Goal: Information Seeking & Learning: Get advice/opinions

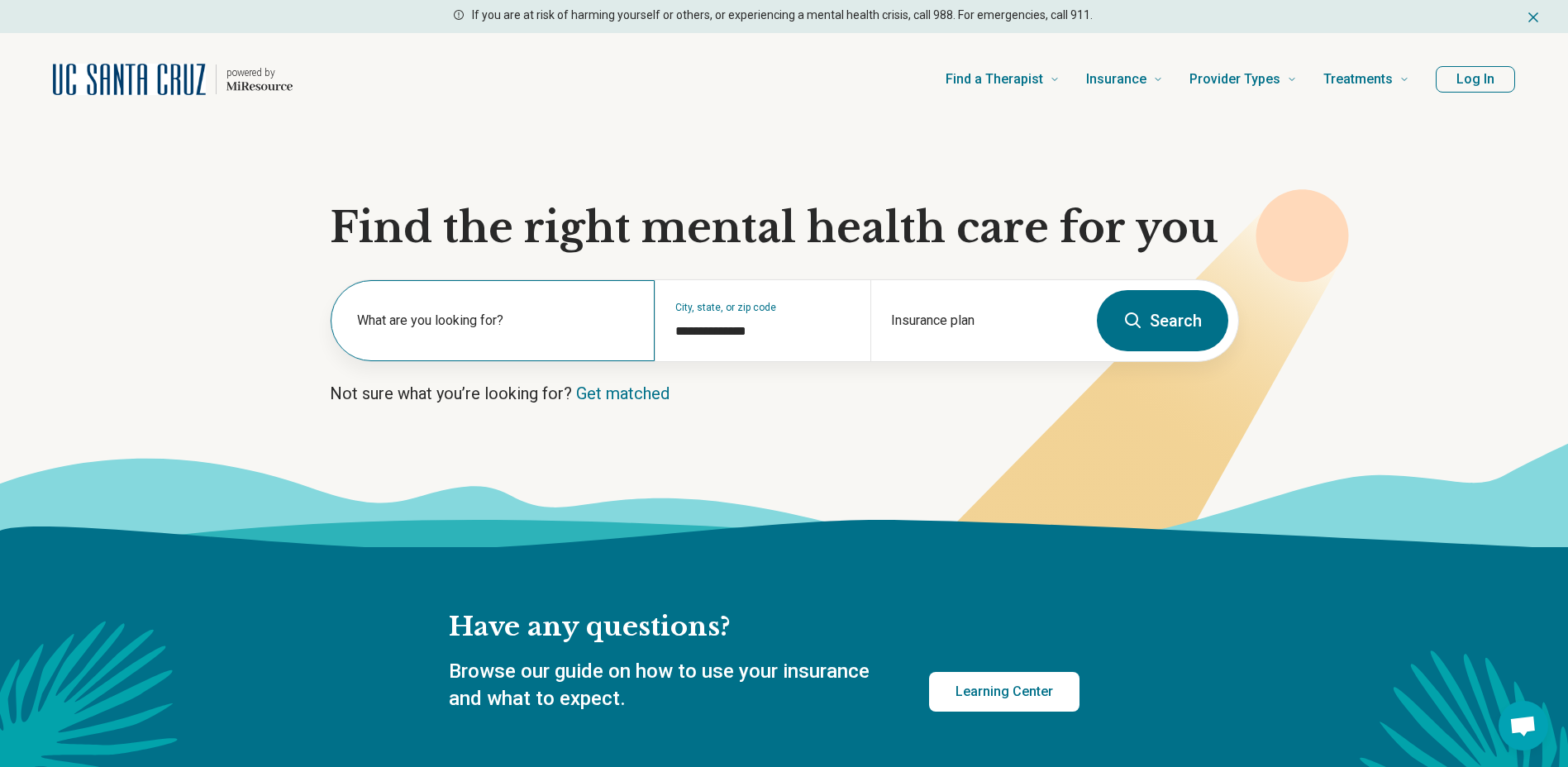
click at [454, 304] on div "What are you looking for?" at bounding box center [492, 321] width 324 height 81
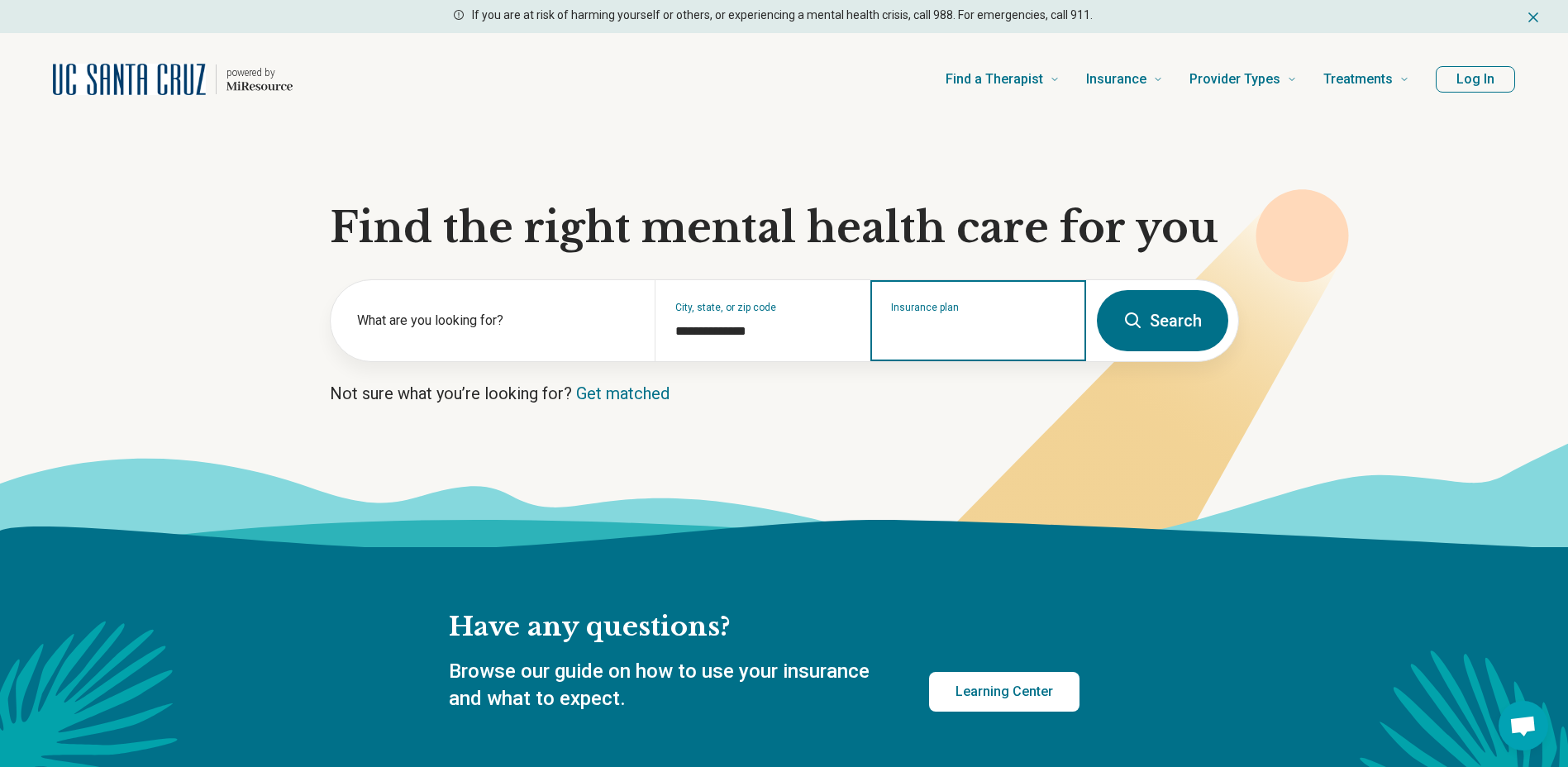
click at [949, 329] on input "Insurance plan" at bounding box center [978, 331] width 176 height 20
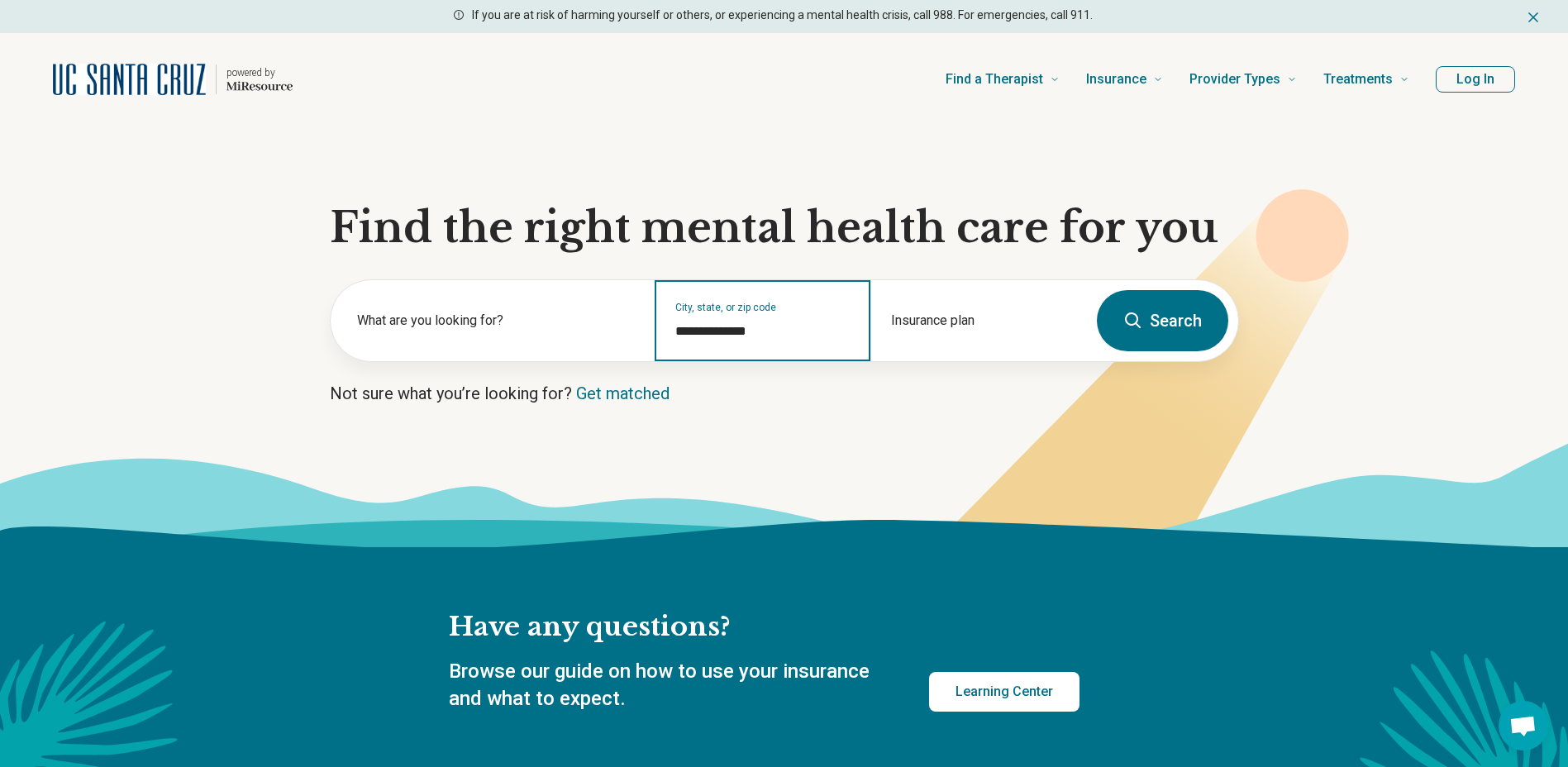
click at [697, 336] on input "**********" at bounding box center [763, 331] width 176 height 20
type input "**********"
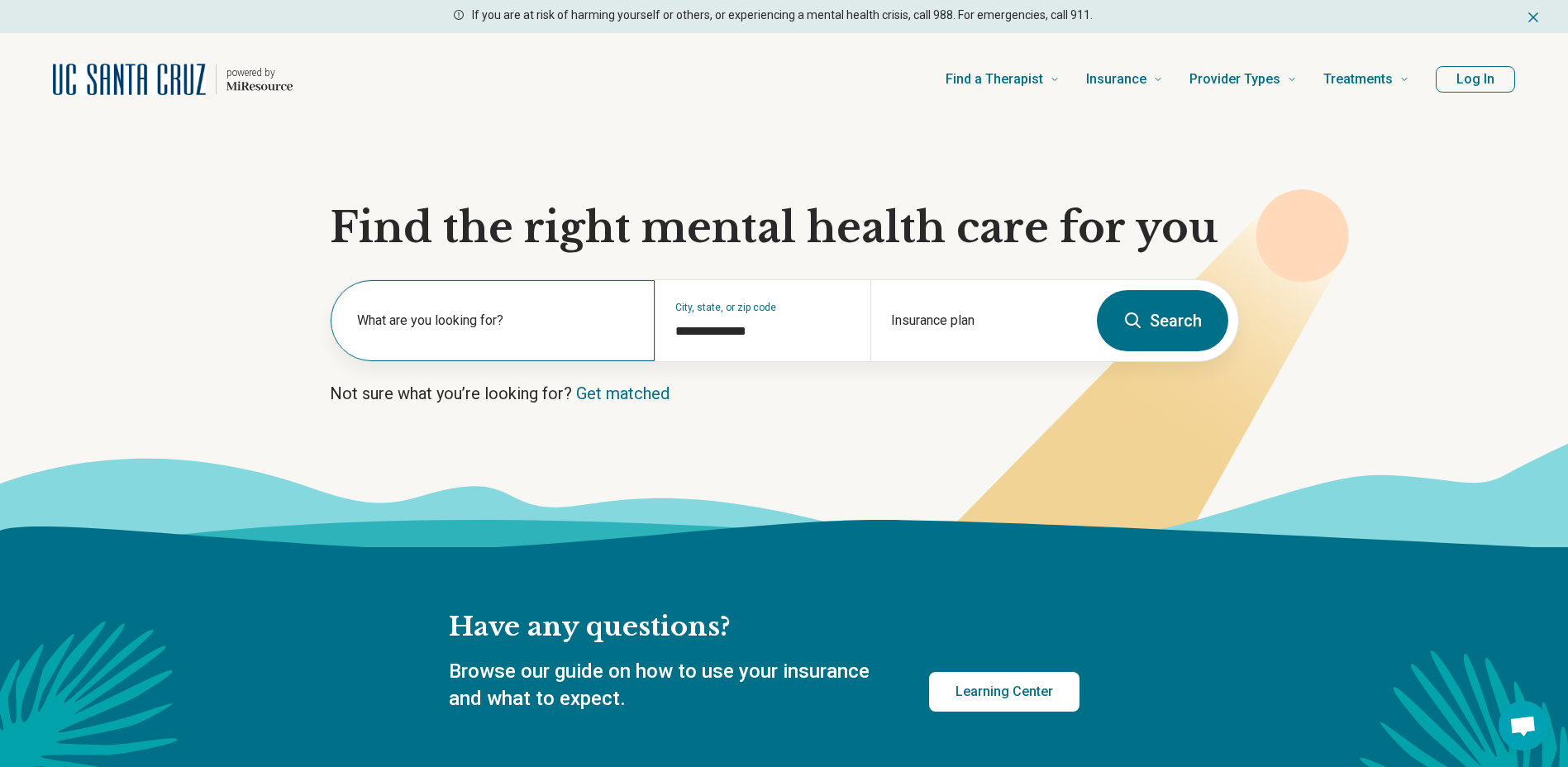
click at [470, 329] on label "What are you looking for?" at bounding box center [496, 320] width 278 height 20
click at [650, 396] on link "Get matched" at bounding box center [623, 393] width 93 height 20
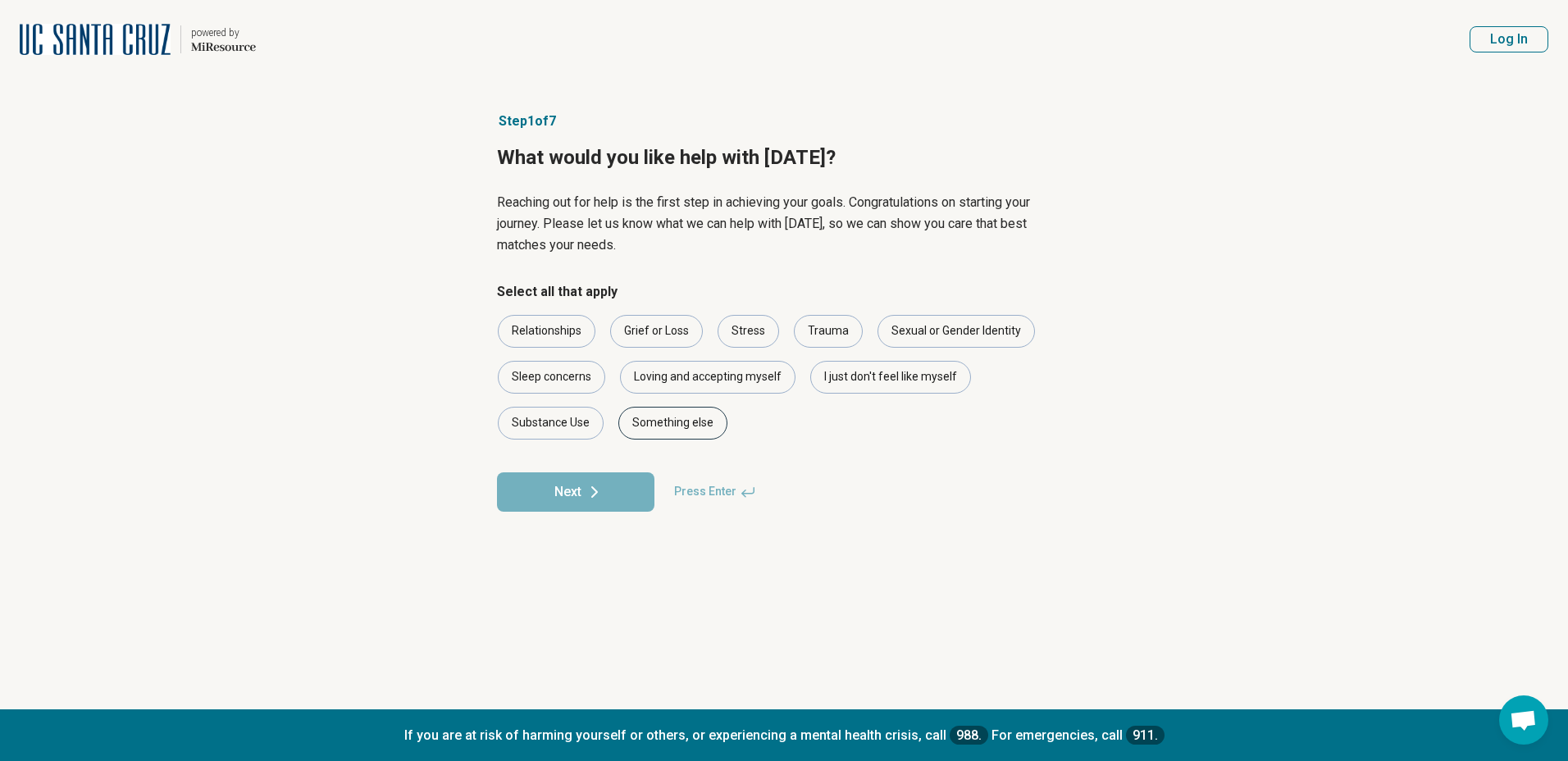
click at [645, 426] on div "Something else" at bounding box center [672, 423] width 109 height 33
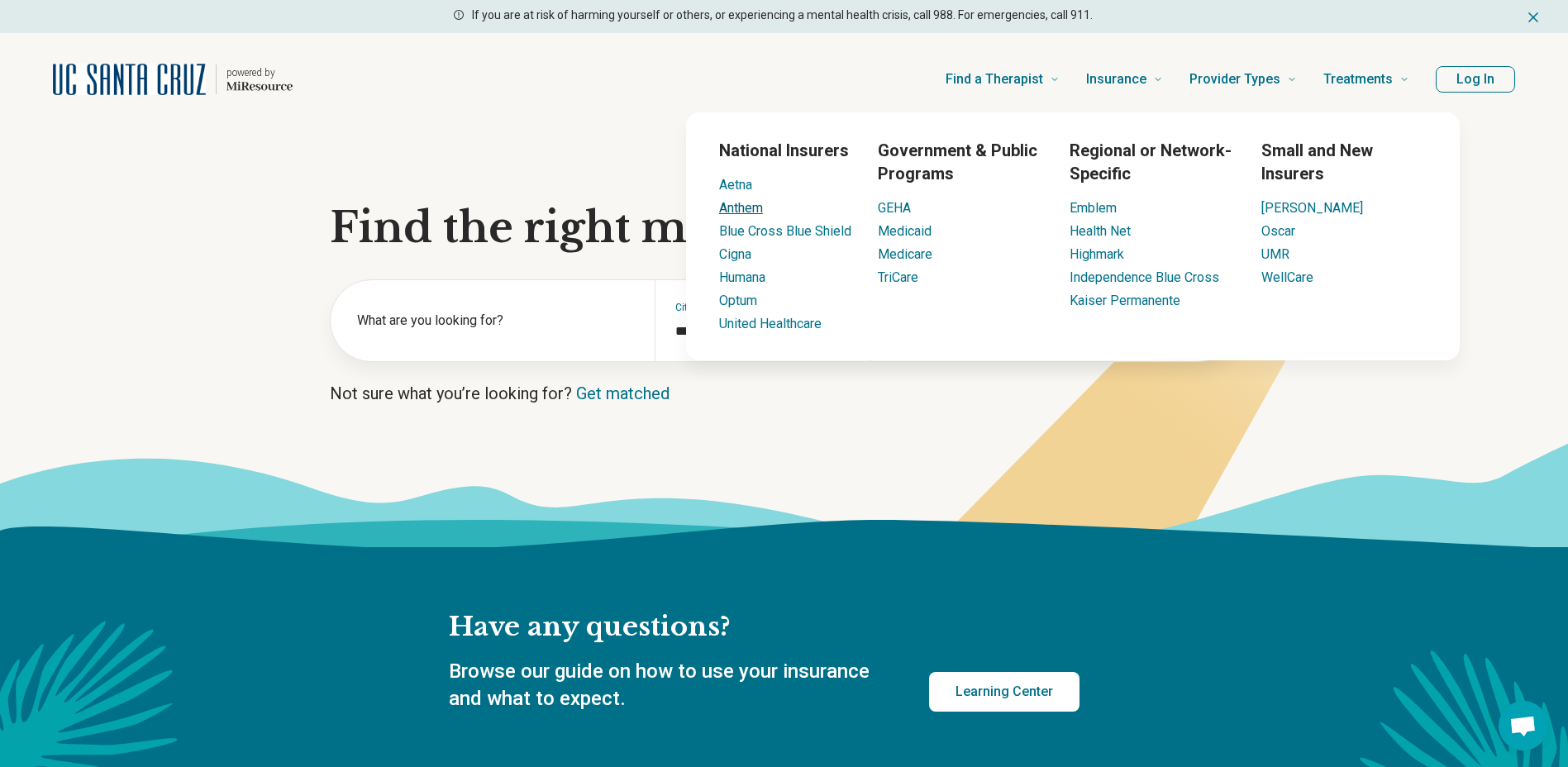
click at [740, 204] on link "Anthem" at bounding box center [740, 208] width 44 height 16
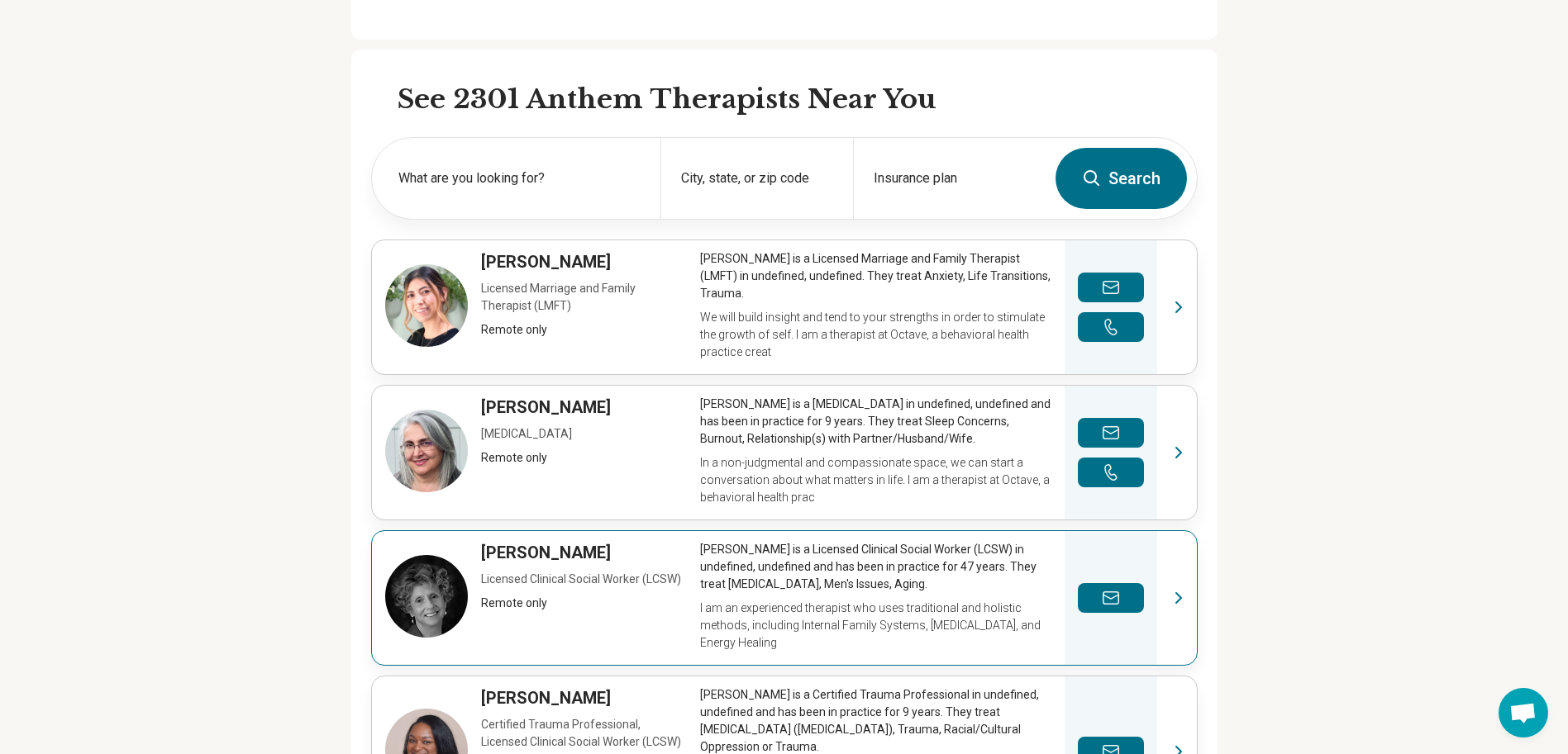
scroll to position [330, 0]
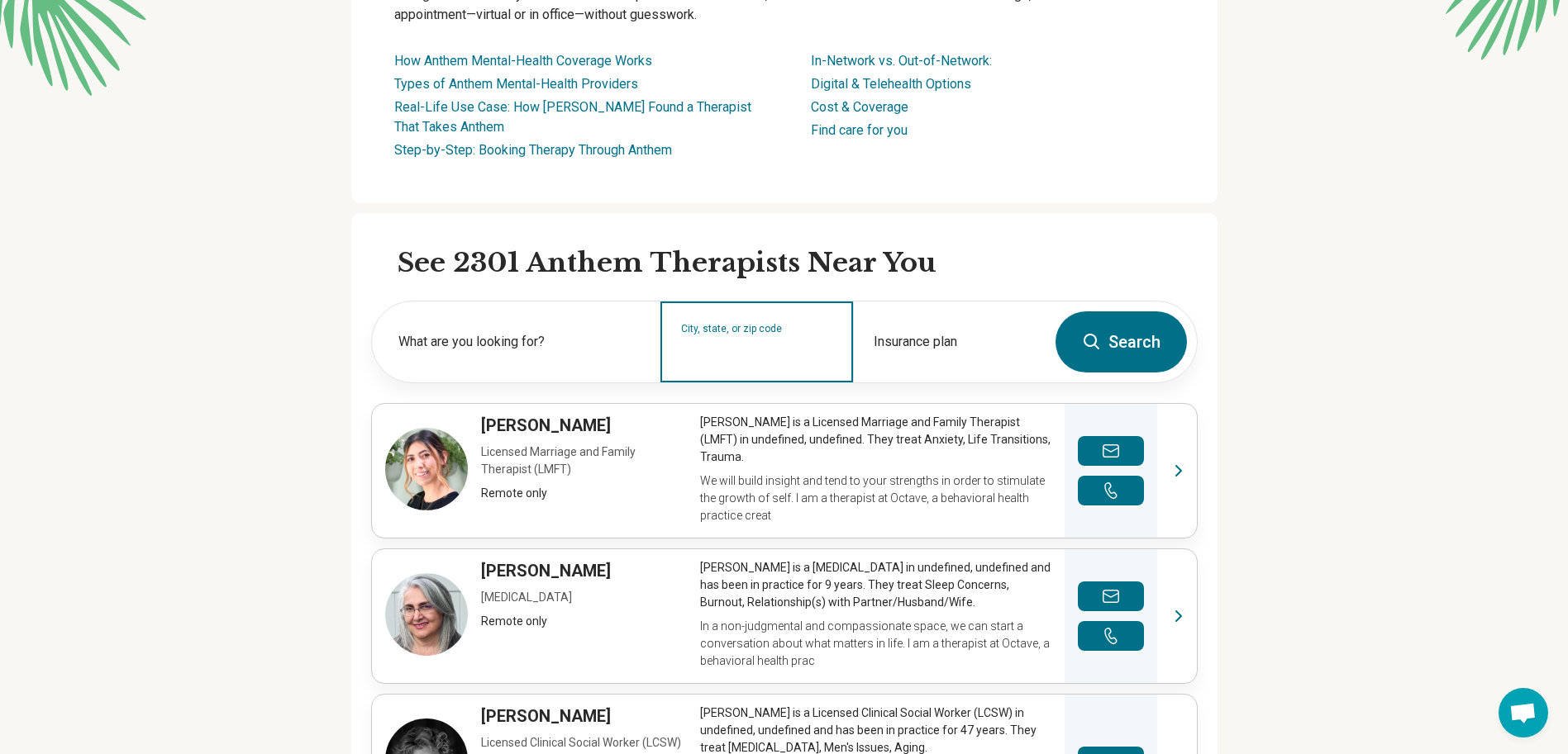
click at [733, 353] on input "City, state, or zip code" at bounding box center [757, 353] width 152 height 20
type input "*"
type input "**********"
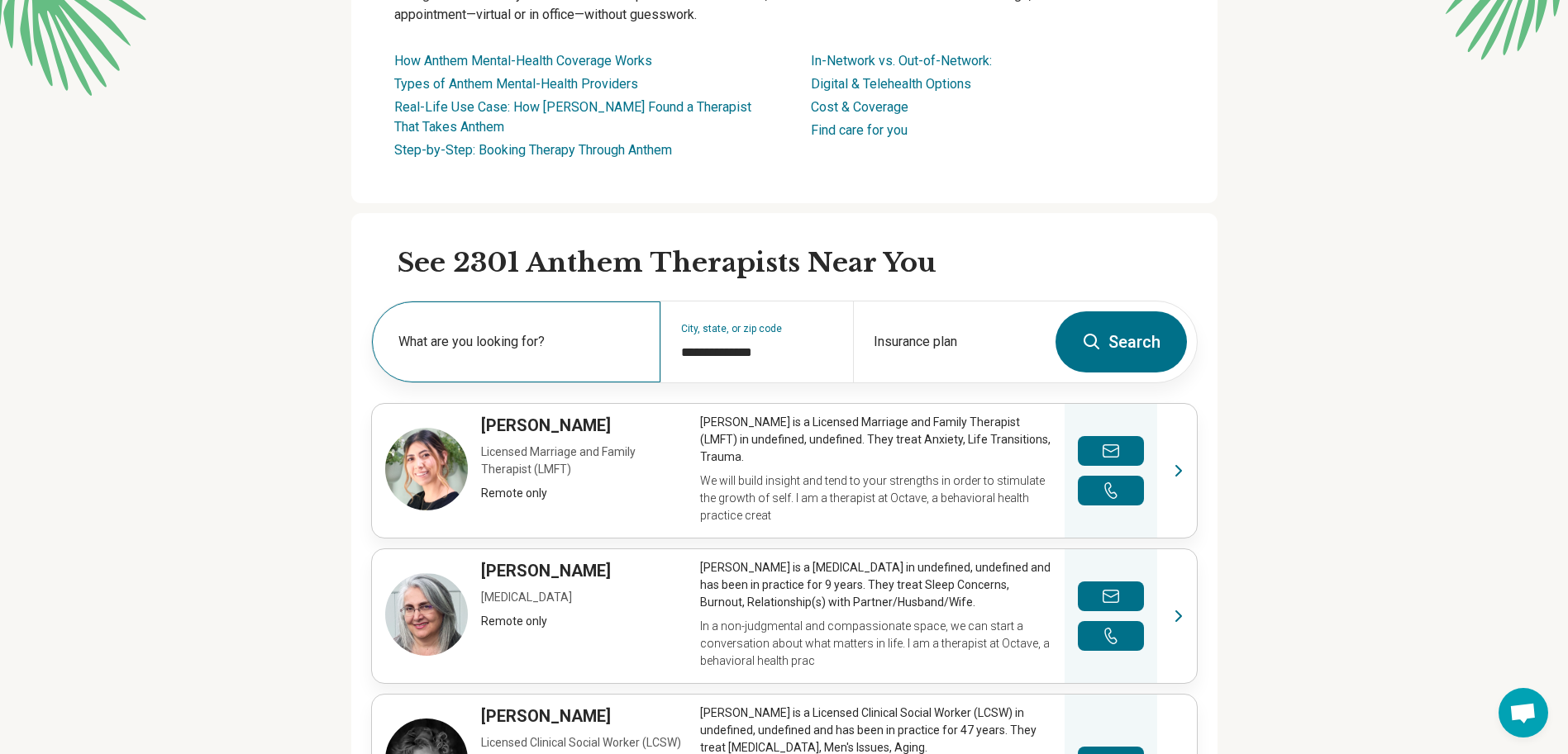
click at [536, 366] on div "What are you looking for?" at bounding box center [515, 342] width 288 height 81
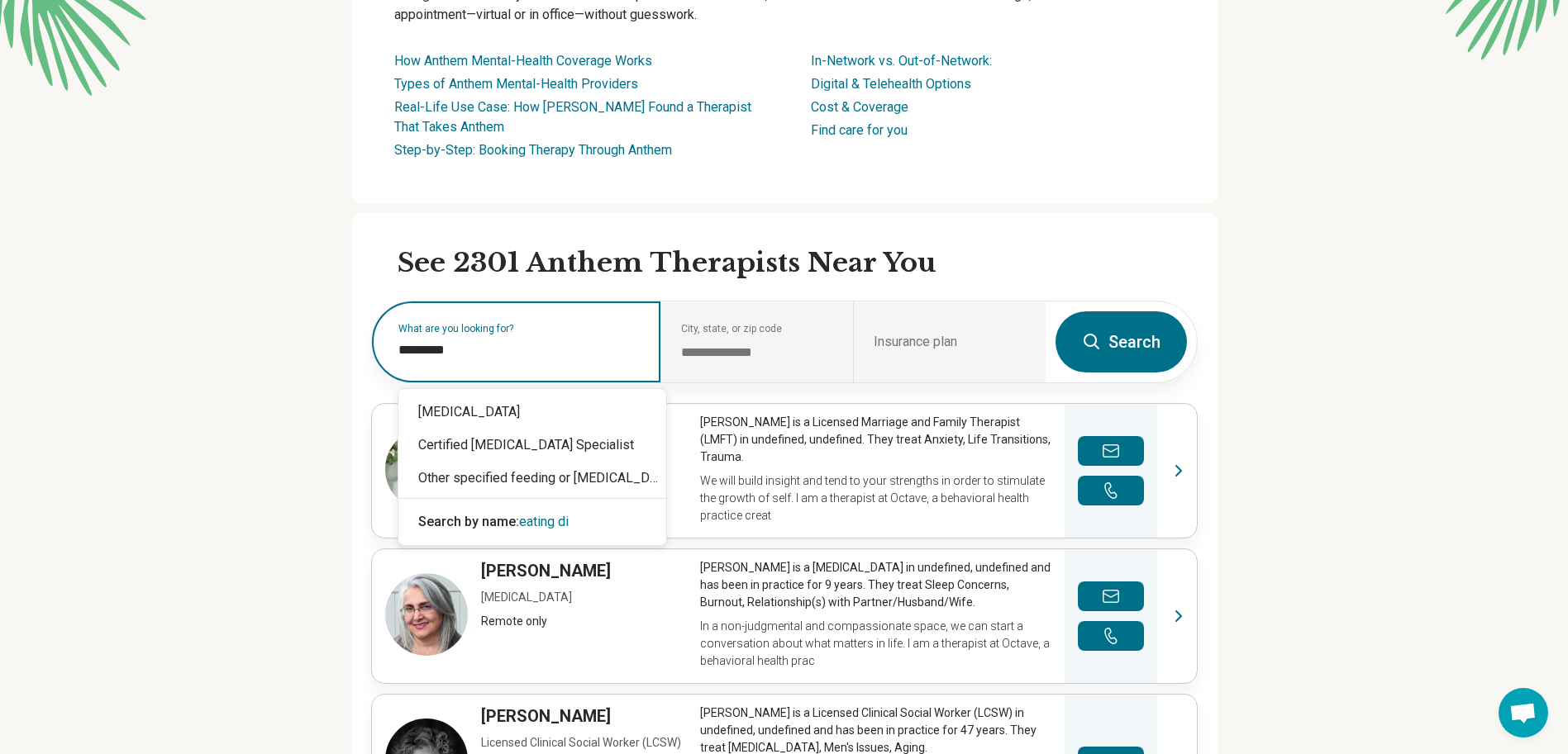
type input "**********"
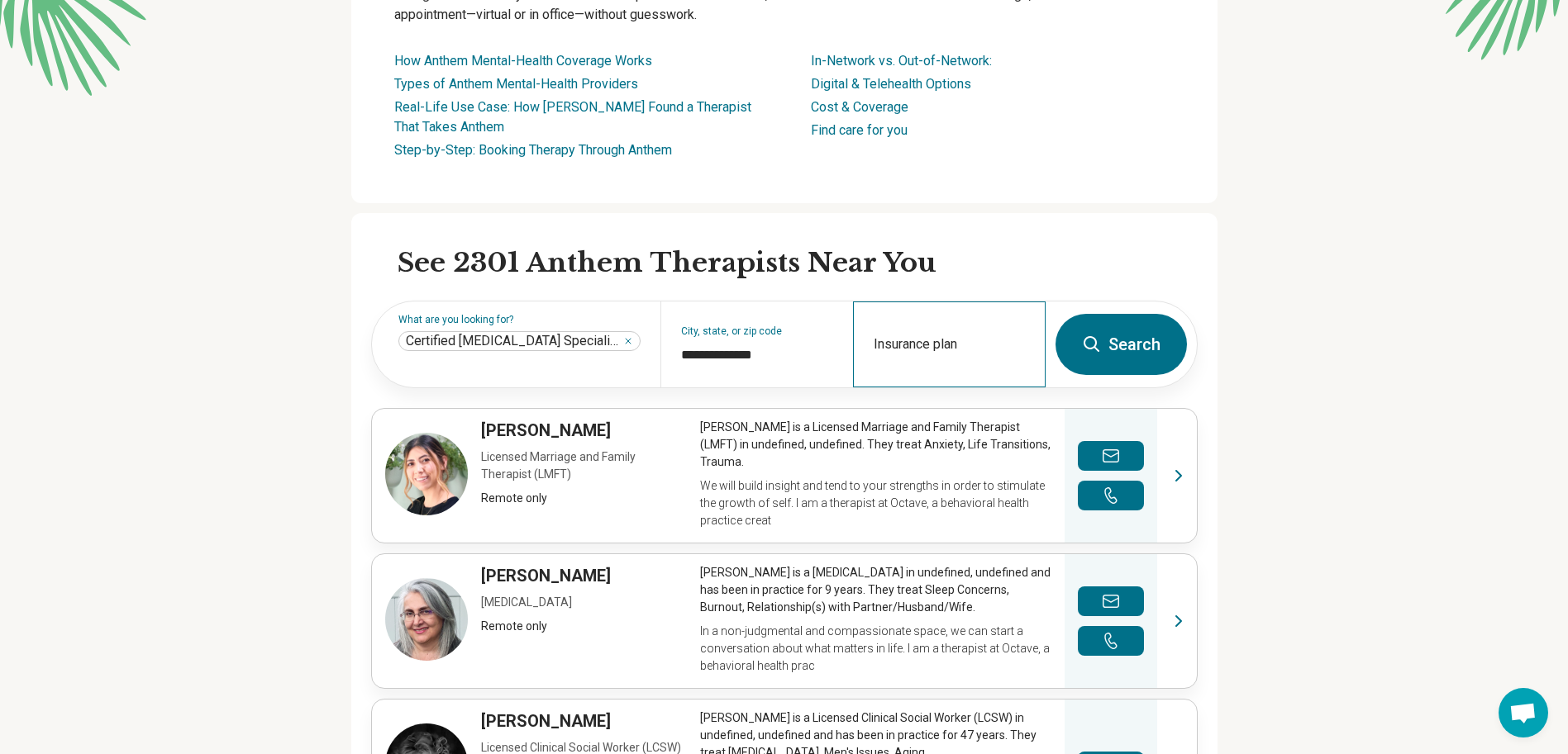
click at [960, 383] on div "Insurance plan" at bounding box center [949, 344] width 193 height 86
click at [1142, 347] on button "Search" at bounding box center [1121, 344] width 131 height 61
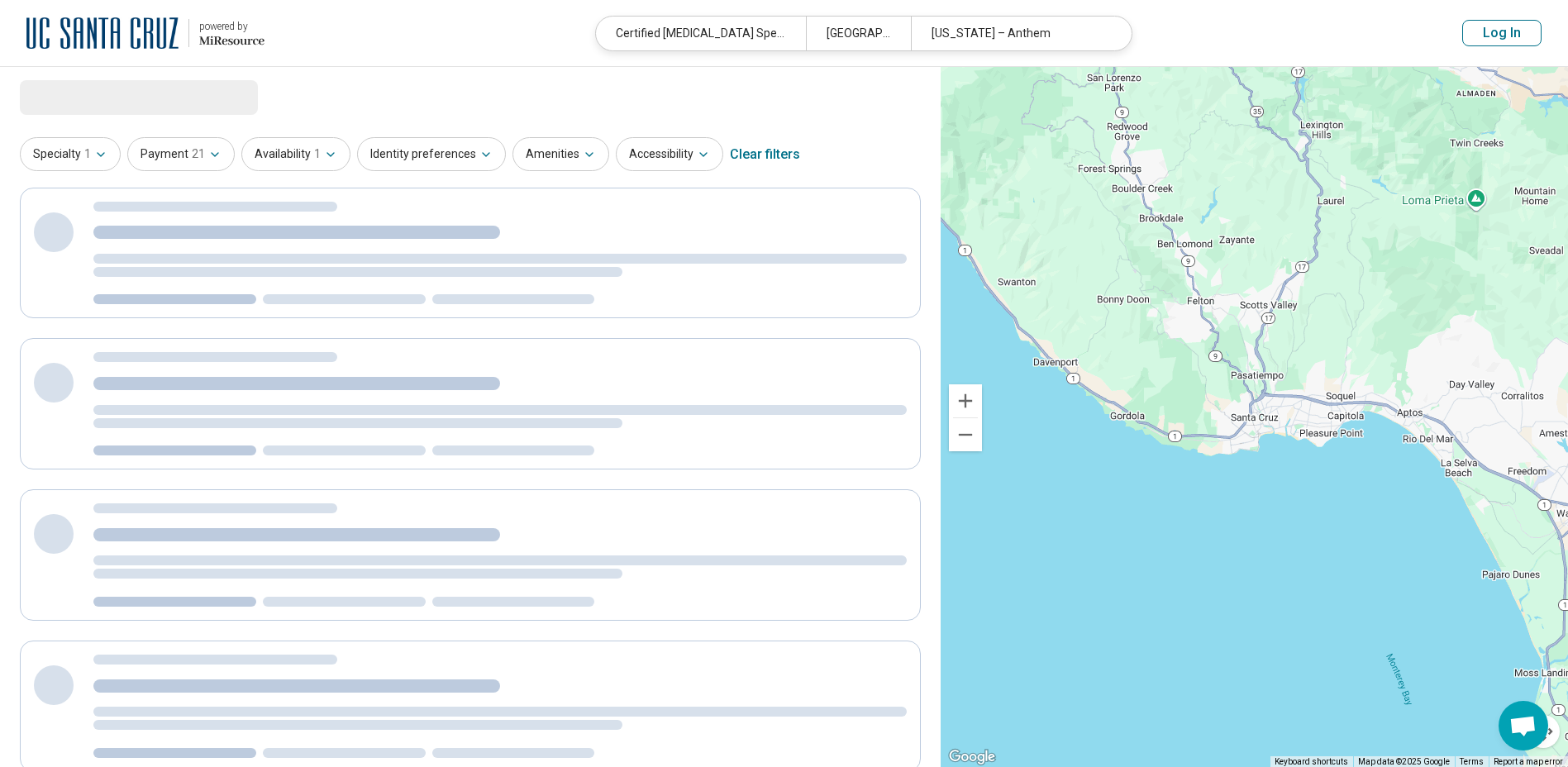
select select "***"
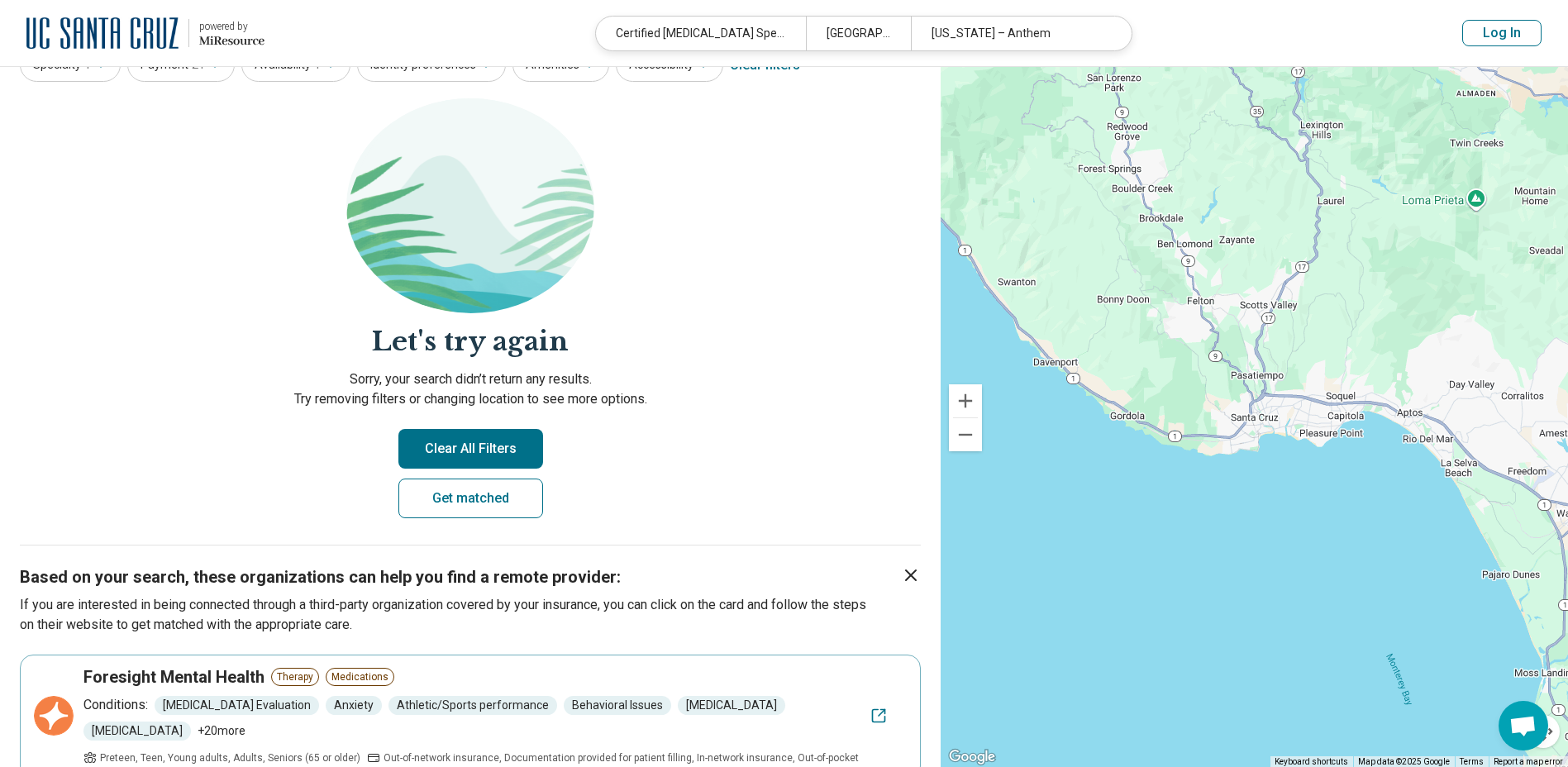
scroll to position [248, 0]
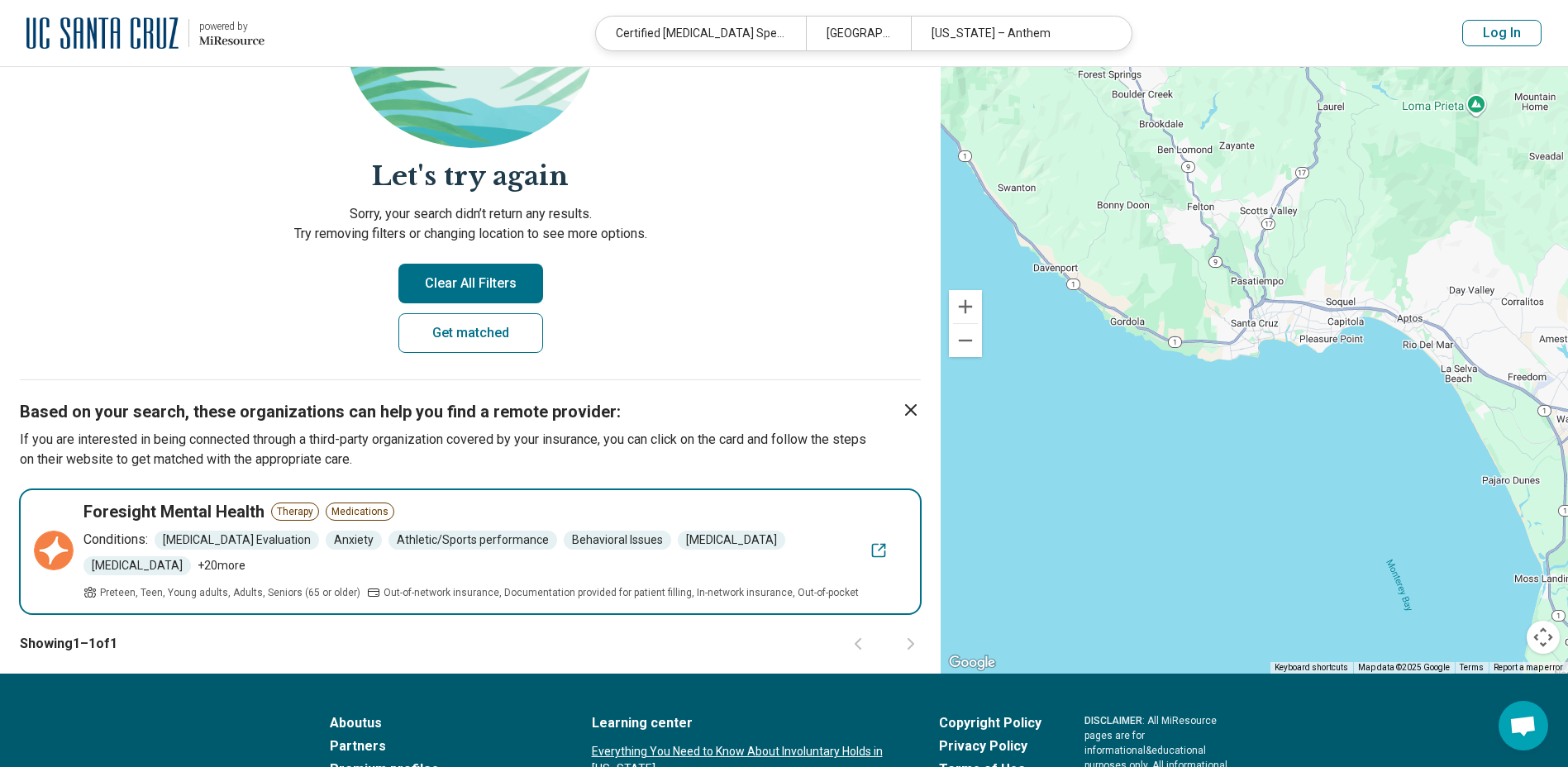
click at [197, 566] on span "+ 20 more" at bounding box center [221, 566] width 48 height 17
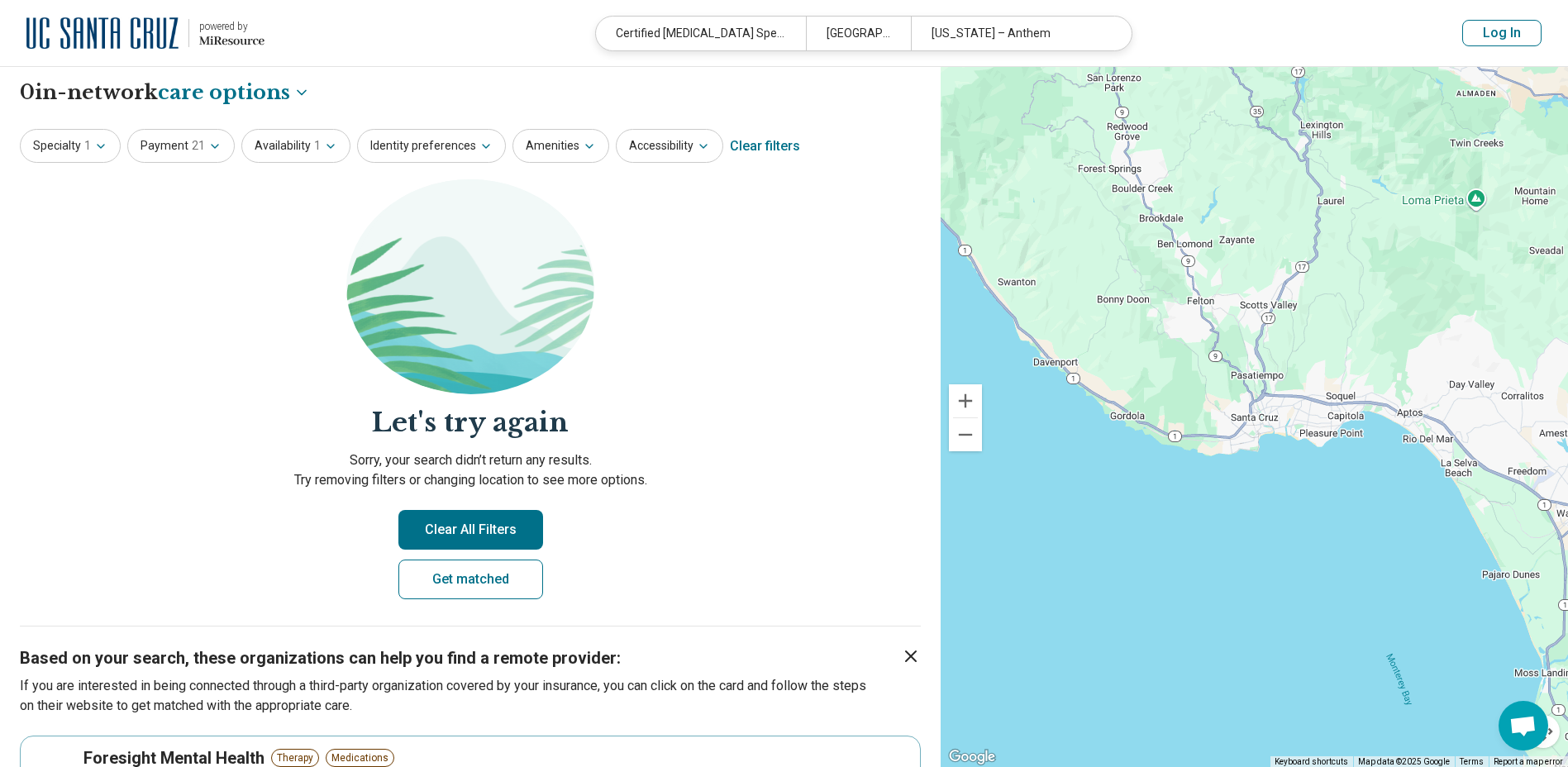
scroll to position [0, 0]
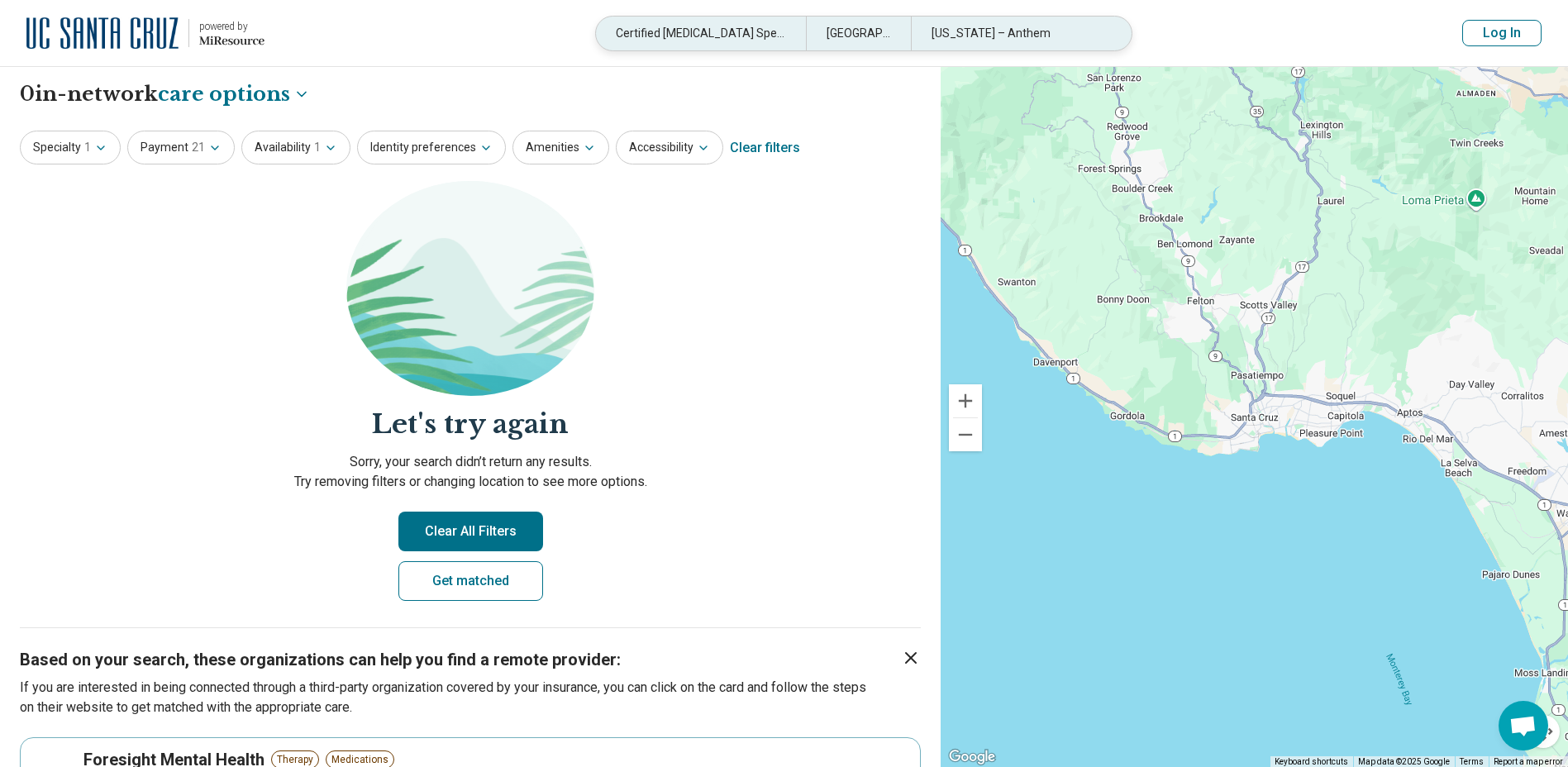
click at [650, 35] on div "Certified [MEDICAL_DATA] Specialist" at bounding box center [701, 33] width 210 height 34
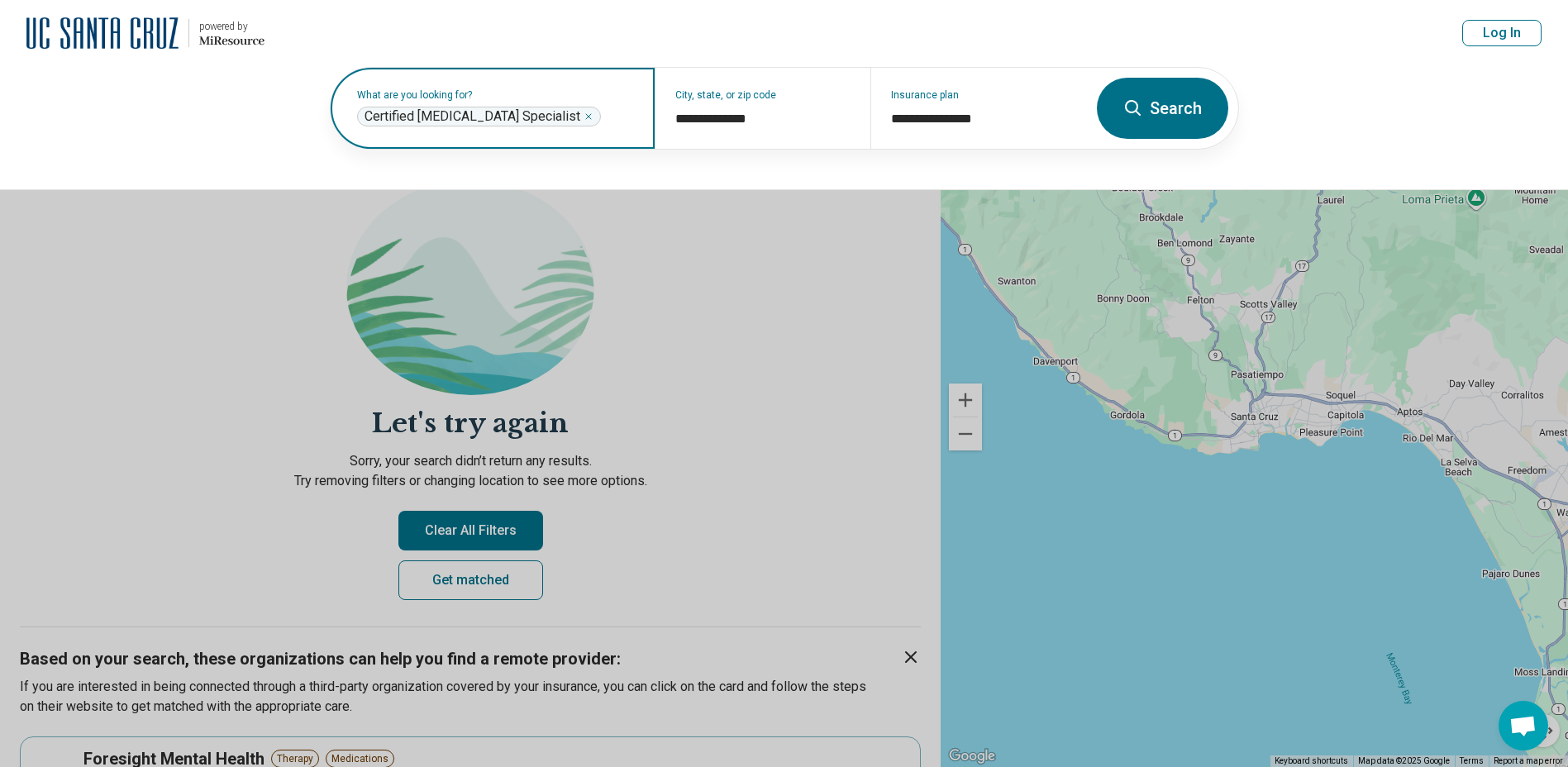
click at [584, 114] on icon "Remove" at bounding box center [588, 116] width 10 height 10
click at [1168, 103] on button "Search" at bounding box center [1162, 108] width 131 height 61
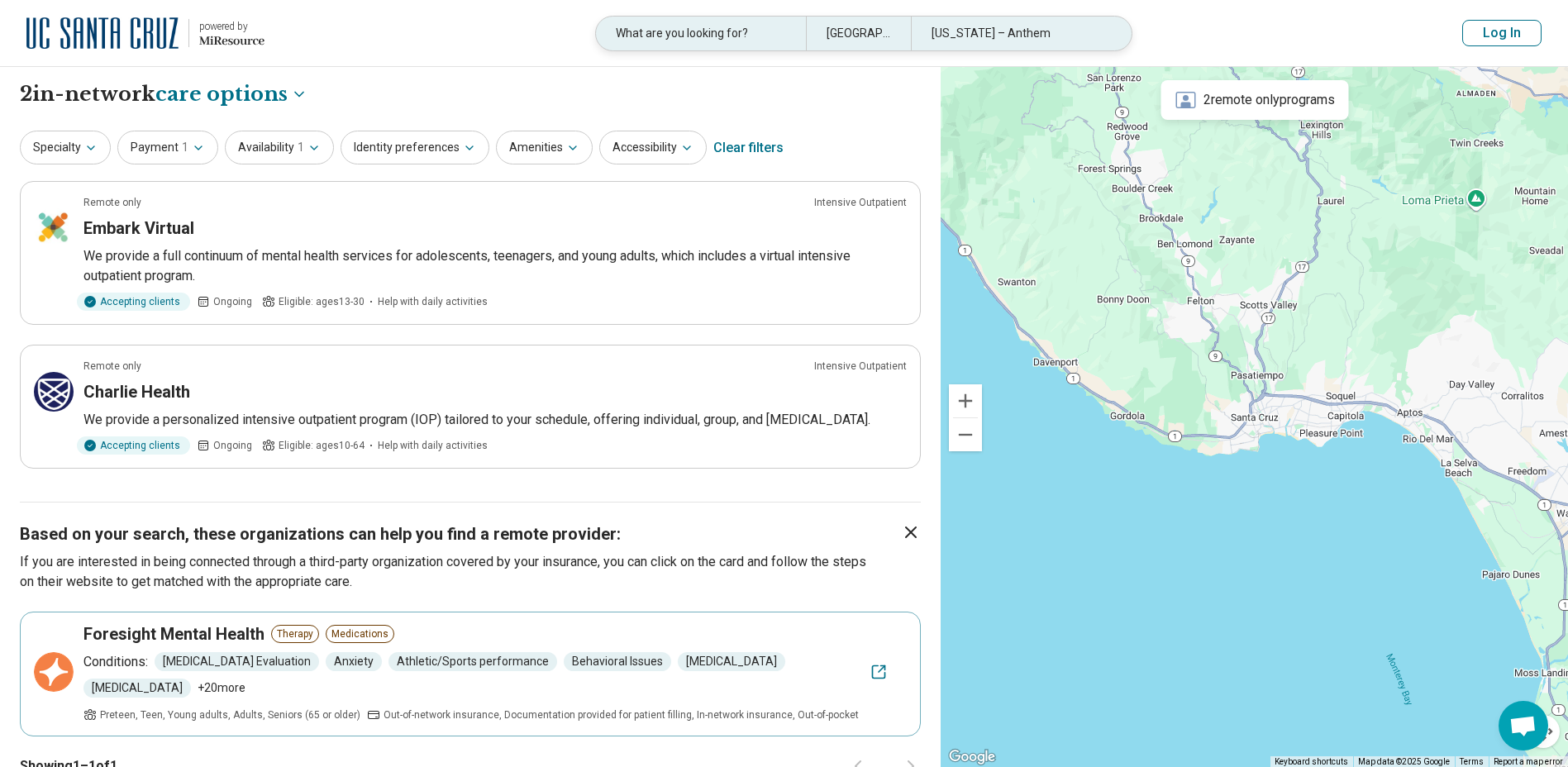
click at [1012, 34] on div "[US_STATE] – Anthem" at bounding box center [1015, 33] width 210 height 34
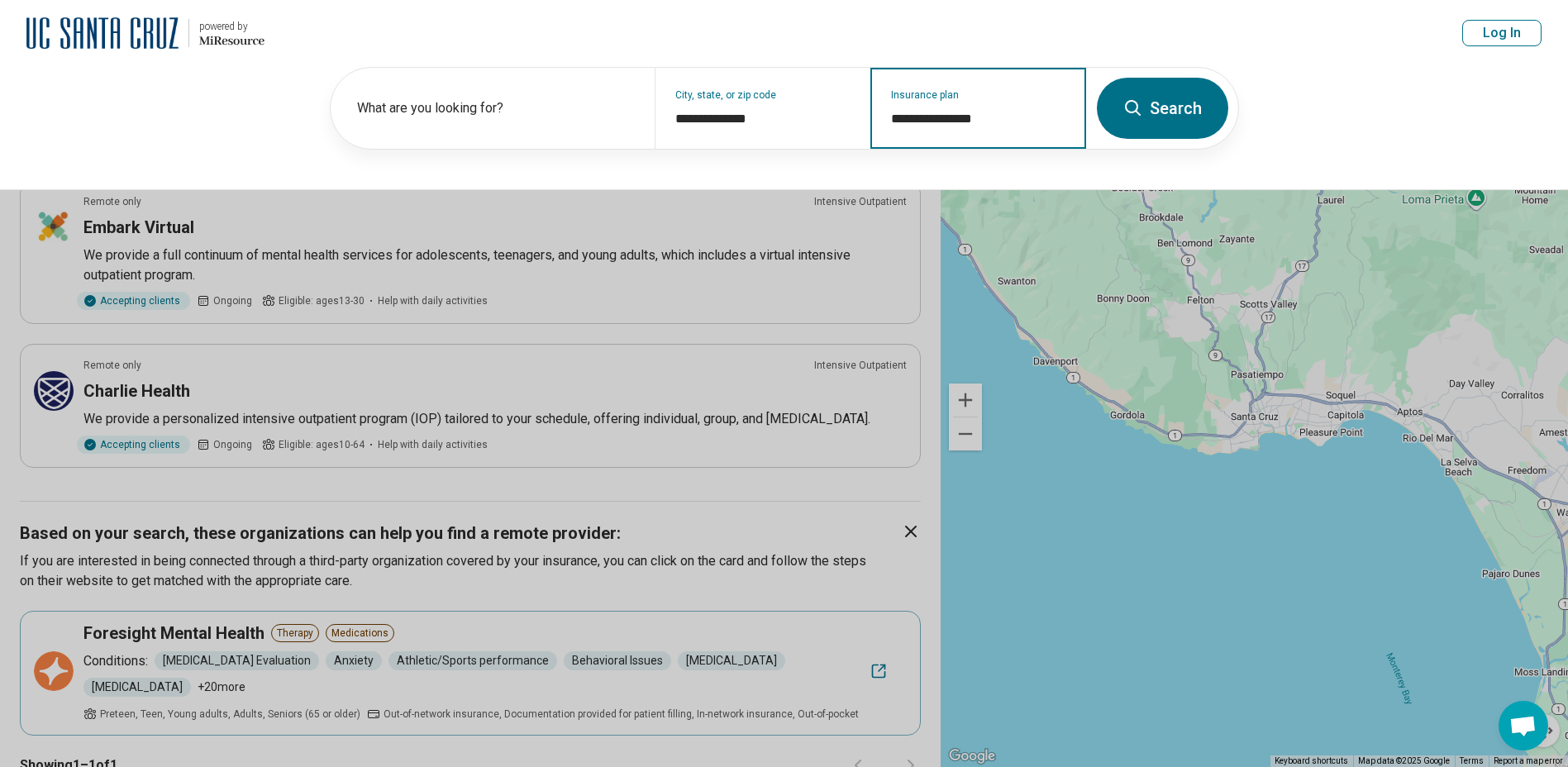
click at [893, 109] on input "**********" at bounding box center [978, 118] width 176 height 20
click at [1021, 105] on div "**********" at bounding box center [977, 108] width 215 height 81
type input "*"
type input "**********"
click at [1156, 86] on button "Search" at bounding box center [1162, 108] width 131 height 61
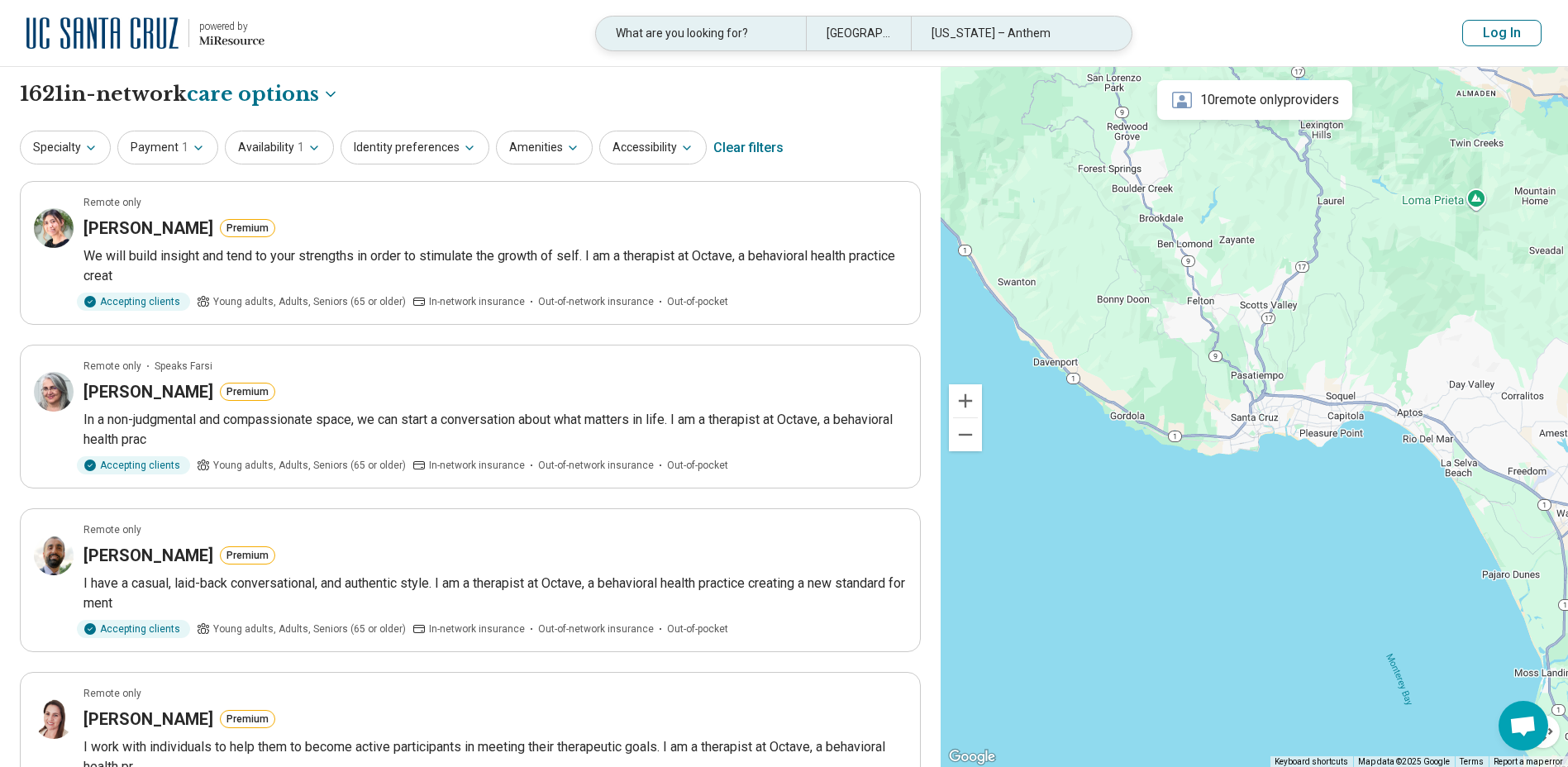
click at [684, 28] on div "What are you looking for?" at bounding box center [701, 33] width 210 height 34
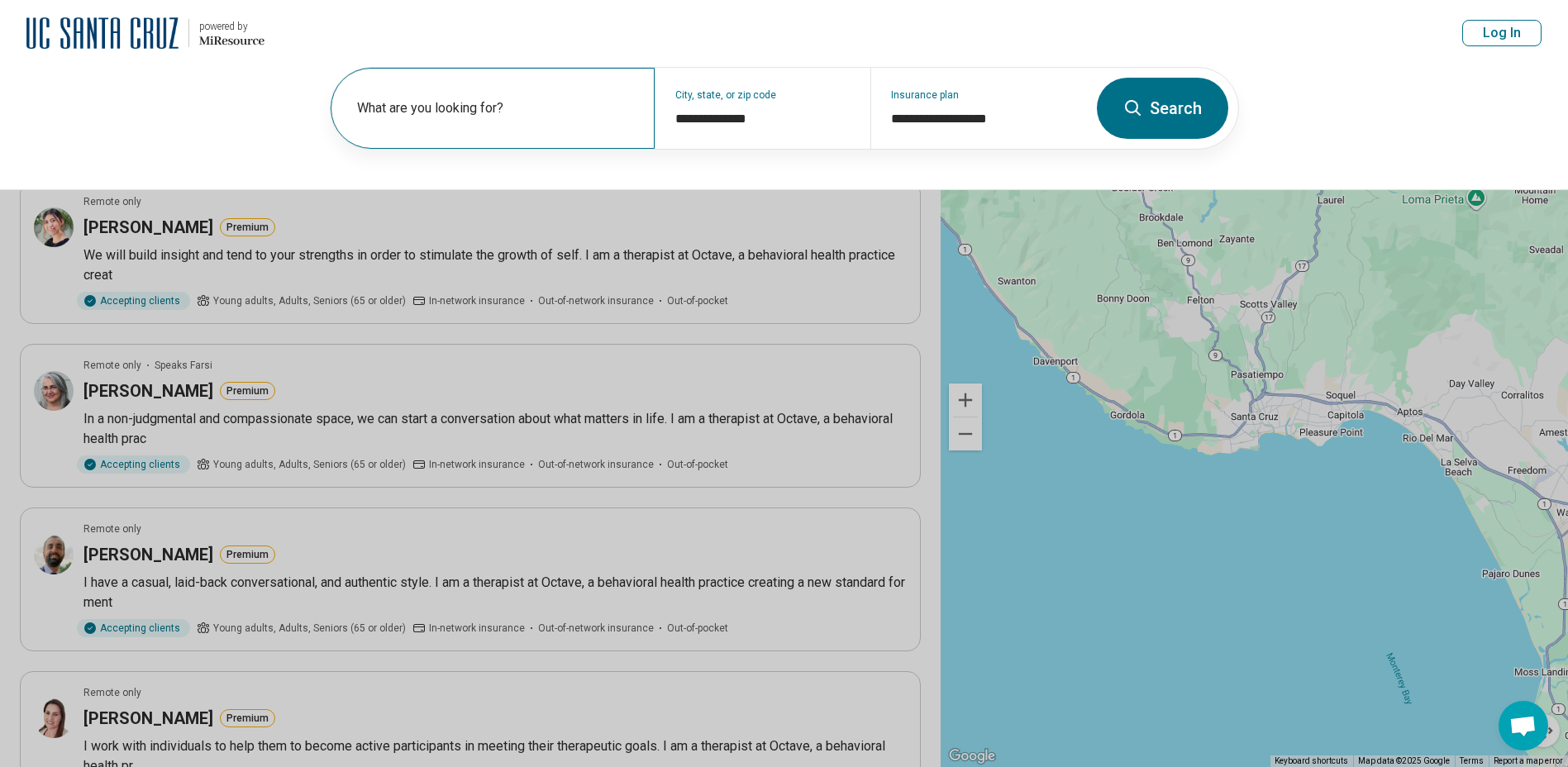
click at [560, 113] on label "What are you looking for?" at bounding box center [496, 108] width 278 height 20
click at [481, 137] on div "What are you looking for?" at bounding box center [492, 108] width 324 height 81
click at [449, 131] on div "What are you looking for?" at bounding box center [492, 108] width 324 height 81
drag, startPoint x: 453, startPoint y: 128, endPoint x: 419, endPoint y: 129, distance: 34.0
click at [419, 129] on div "What are you looking for?" at bounding box center [492, 108] width 324 height 81
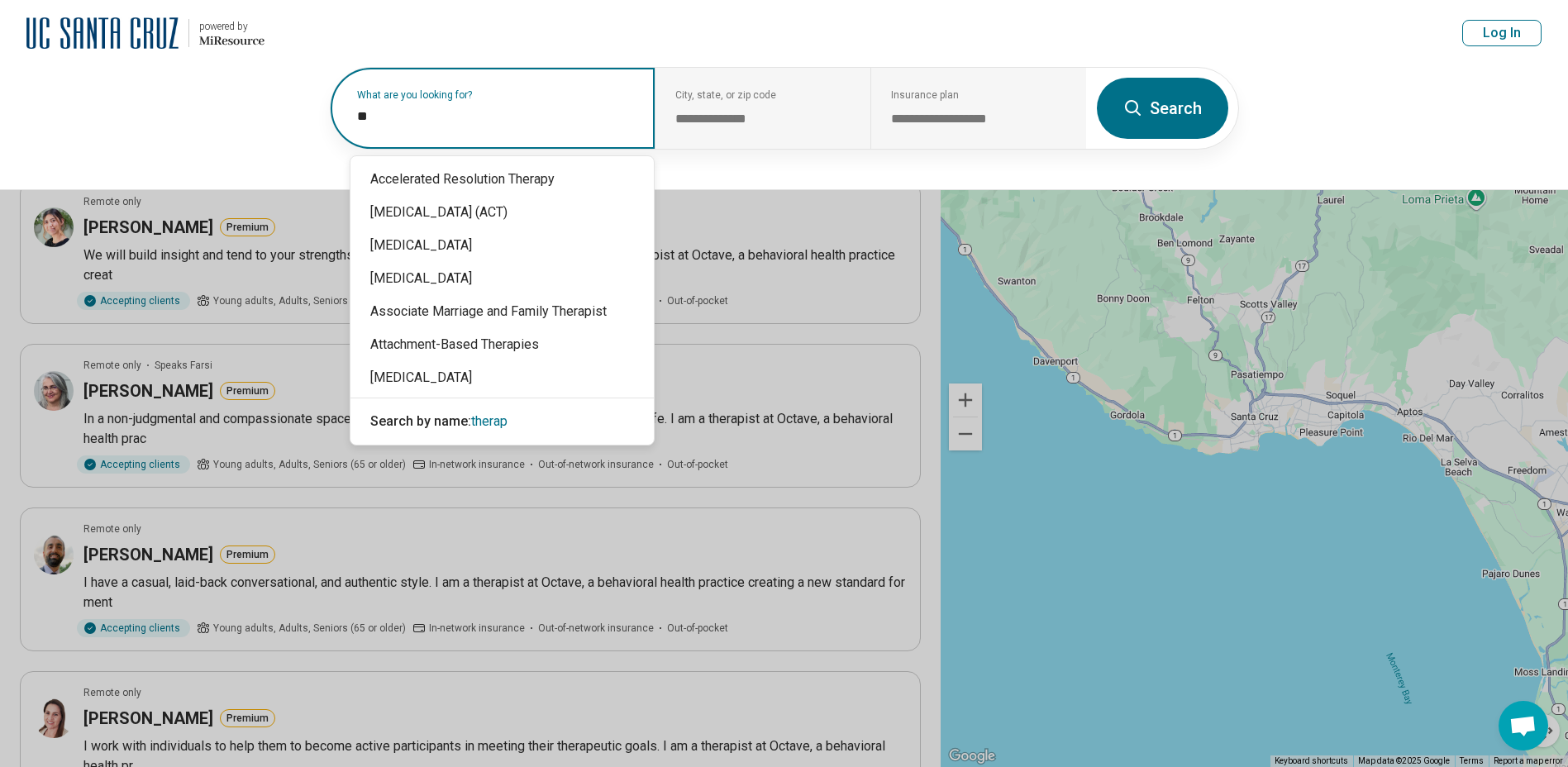
type input "*"
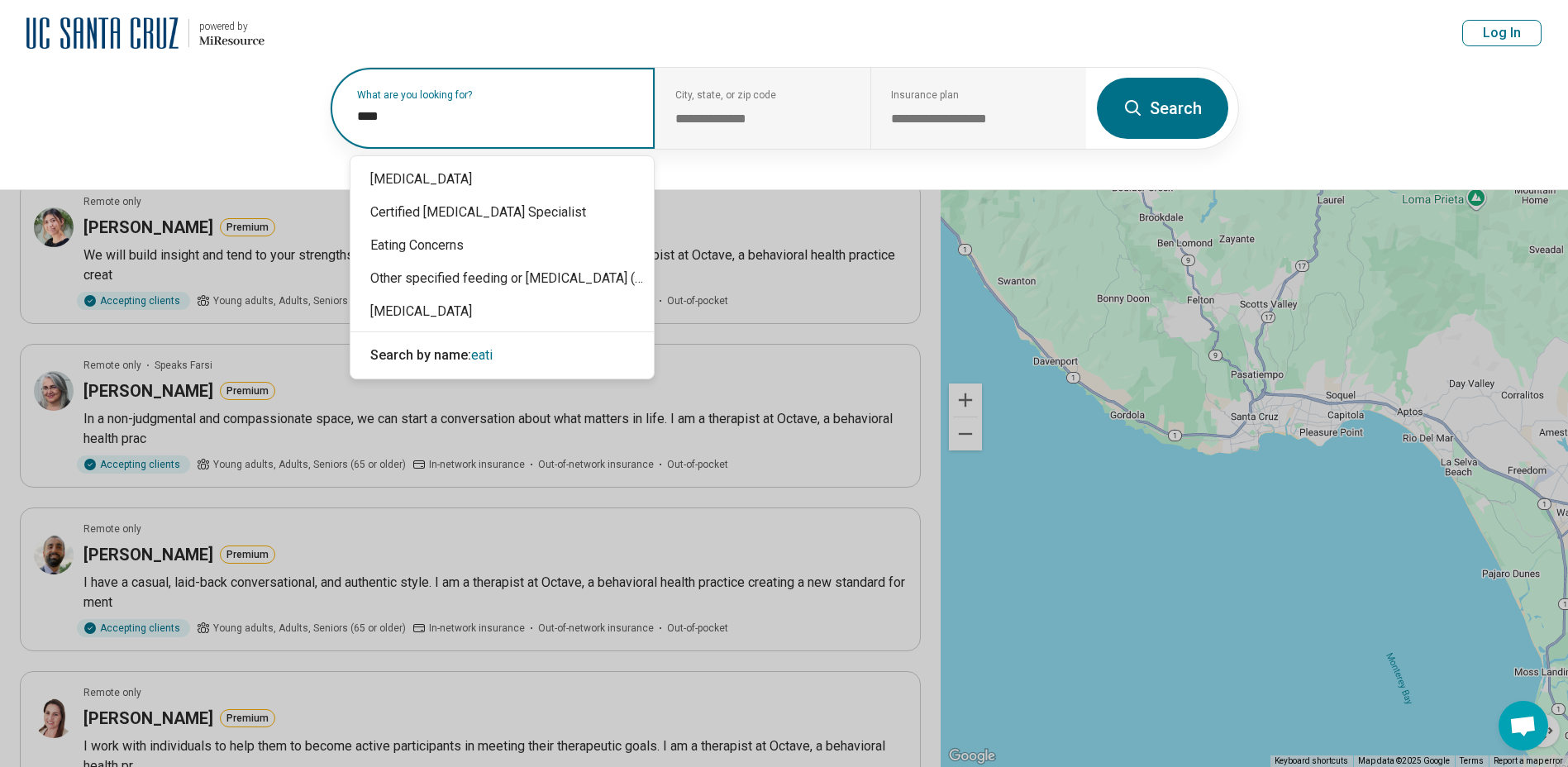
type input "*****"
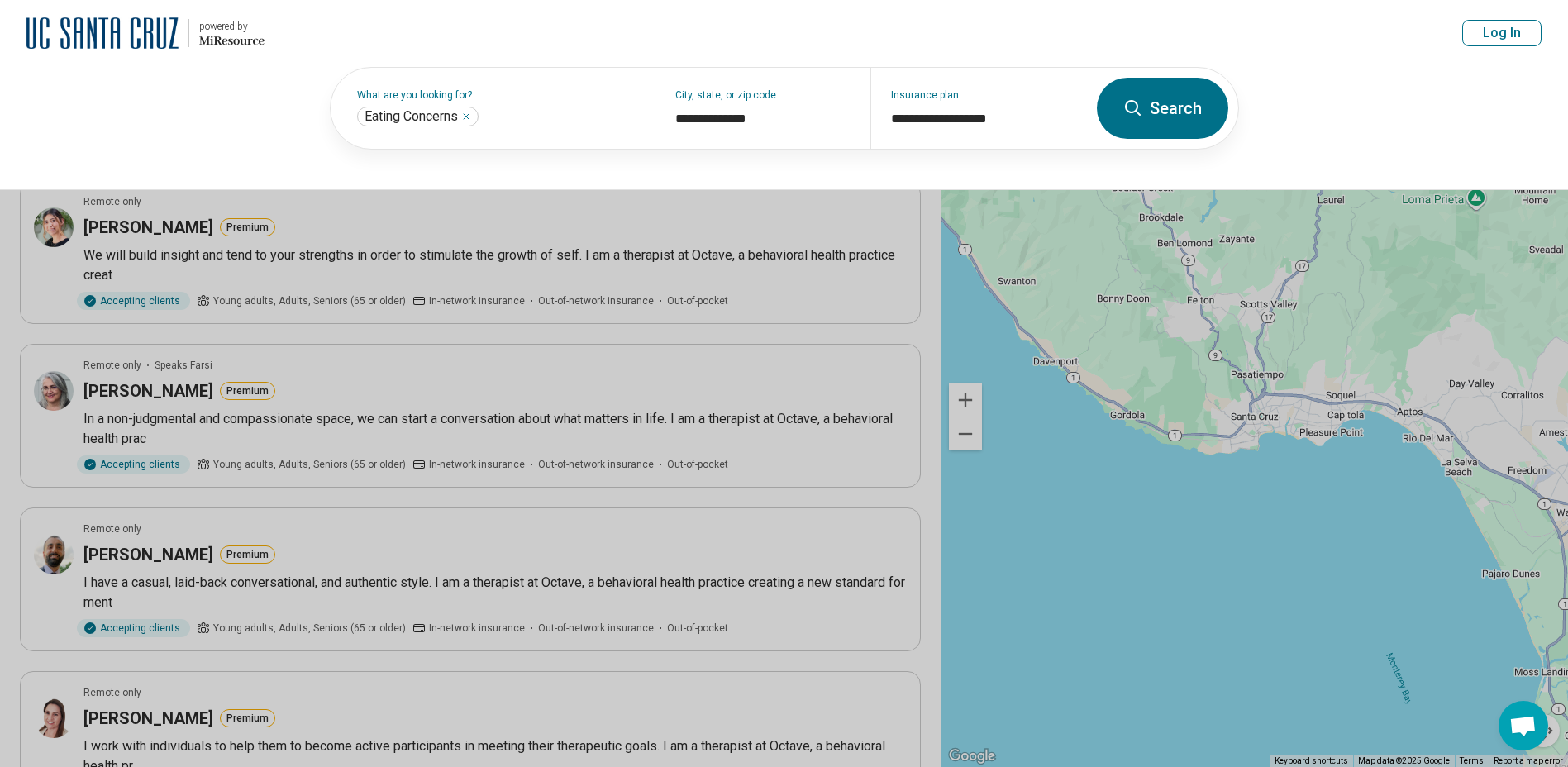
click at [1159, 111] on button "Search" at bounding box center [1162, 108] width 131 height 61
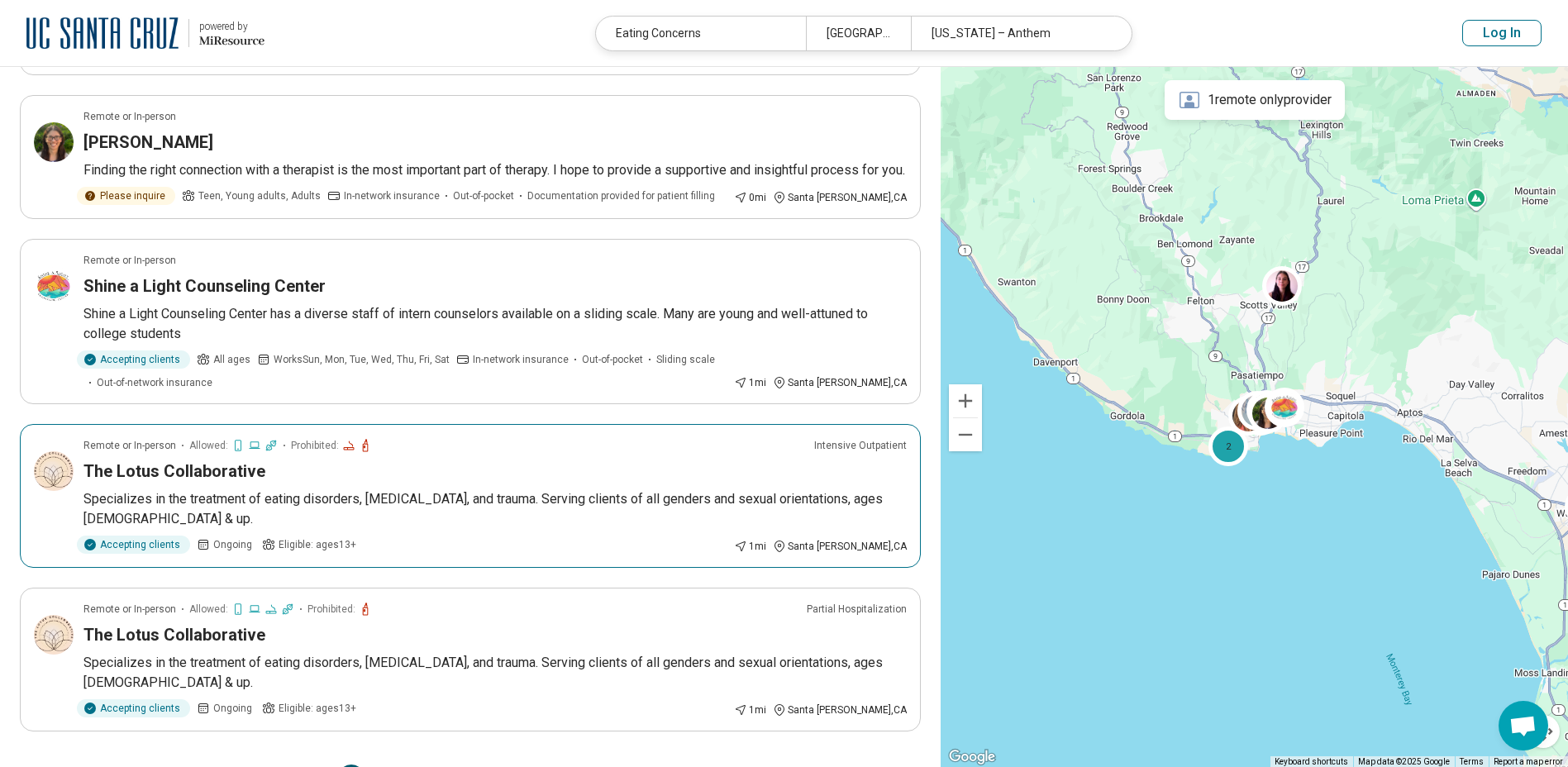
scroll to position [1157, 0]
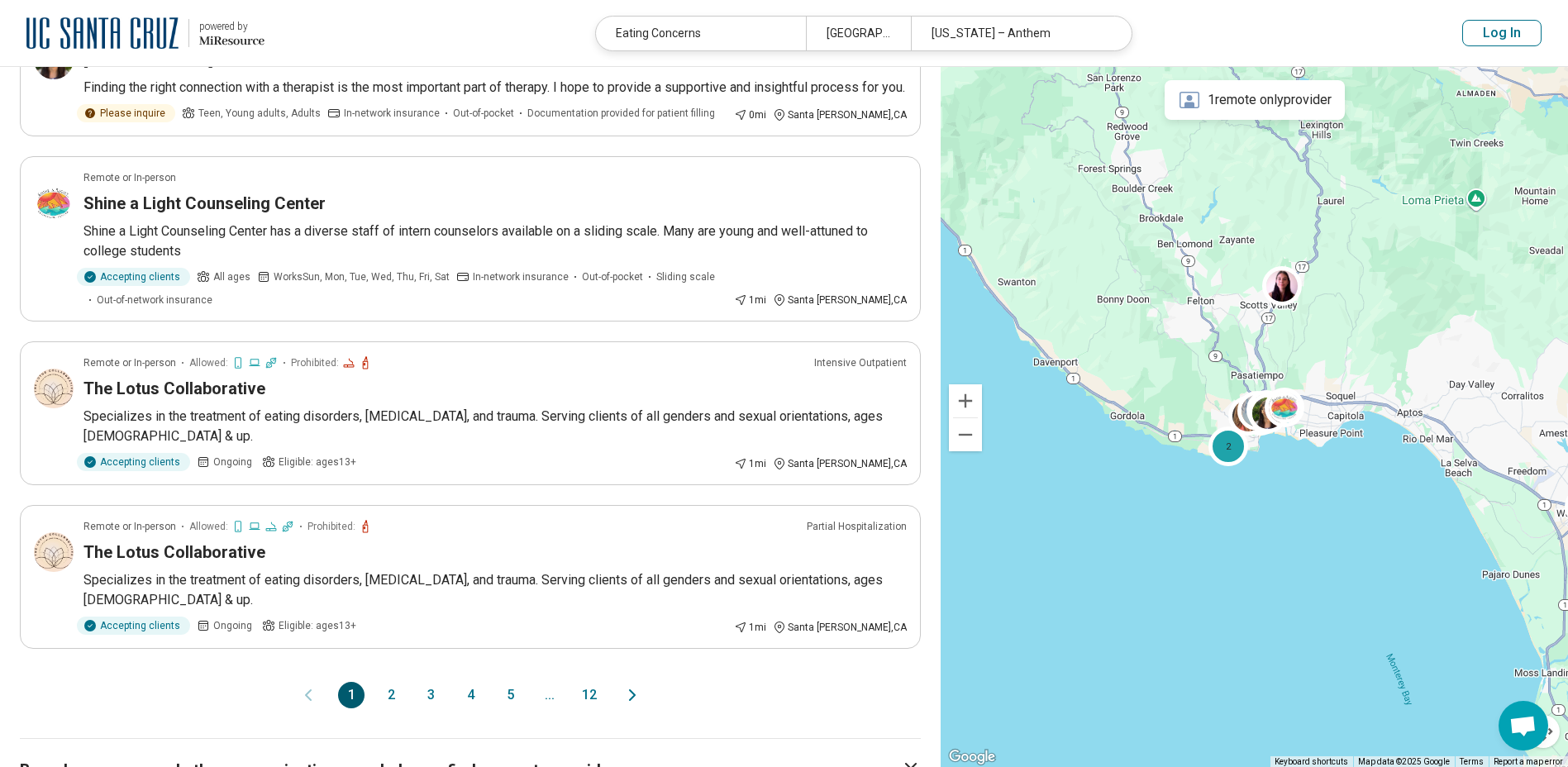
click at [630, 685] on icon "Next page" at bounding box center [631, 694] width 20 height 20
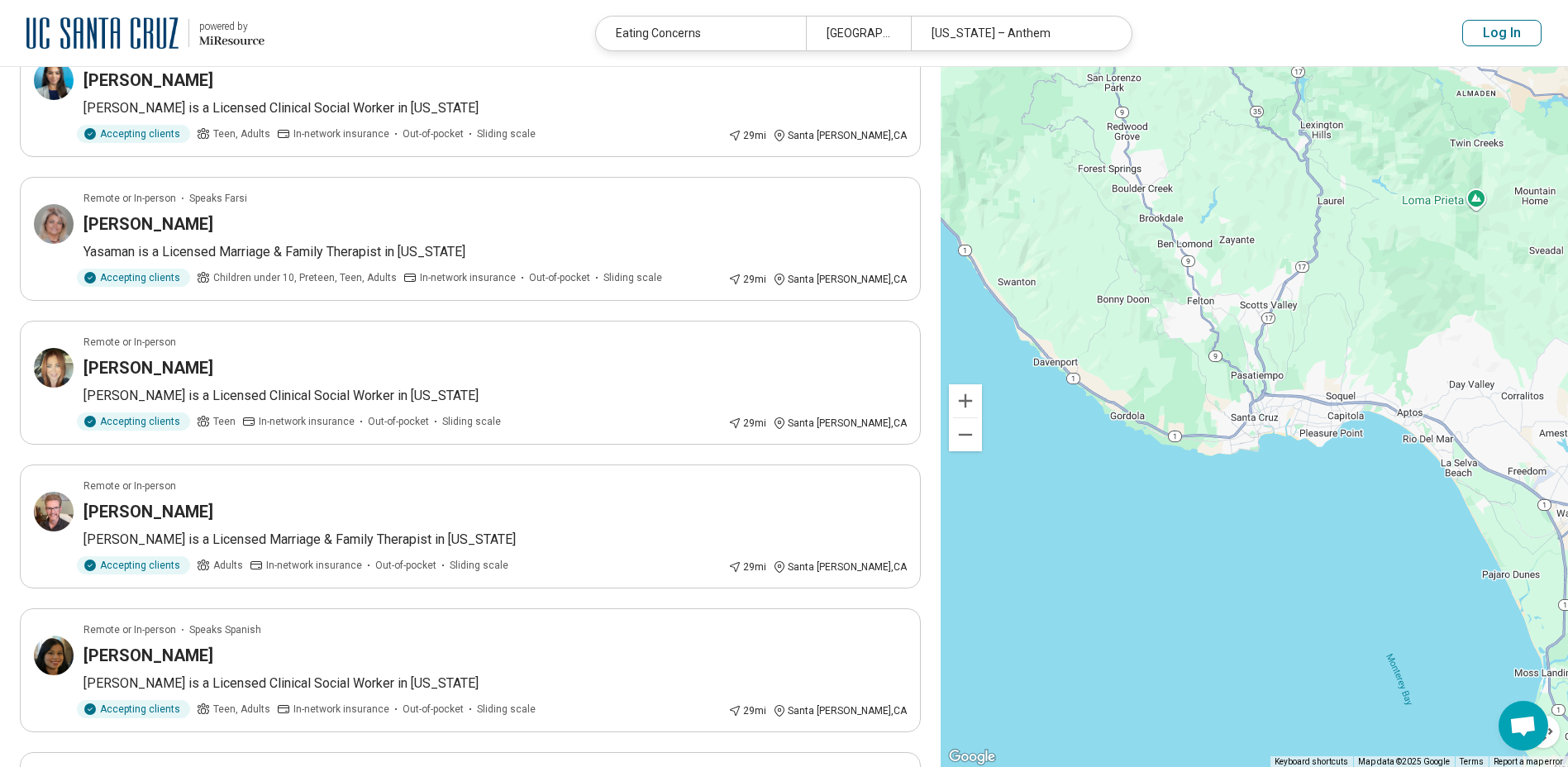
scroll to position [909, 0]
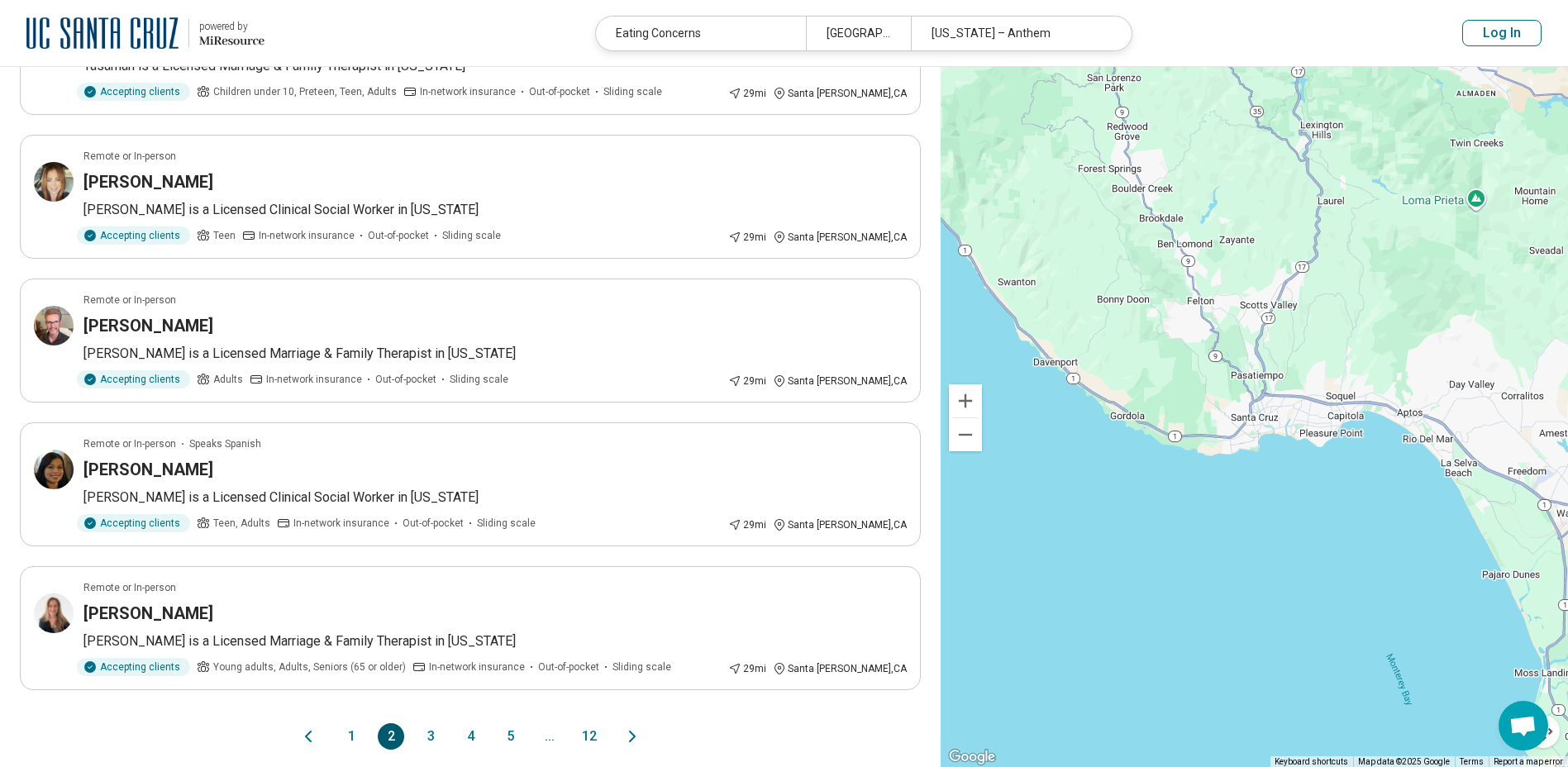
click at [404, 733] on div "1 2 3 4 5 ... 12" at bounding box center [470, 736] width 265 height 27
click at [355, 730] on button "1" at bounding box center [351, 736] width 27 height 27
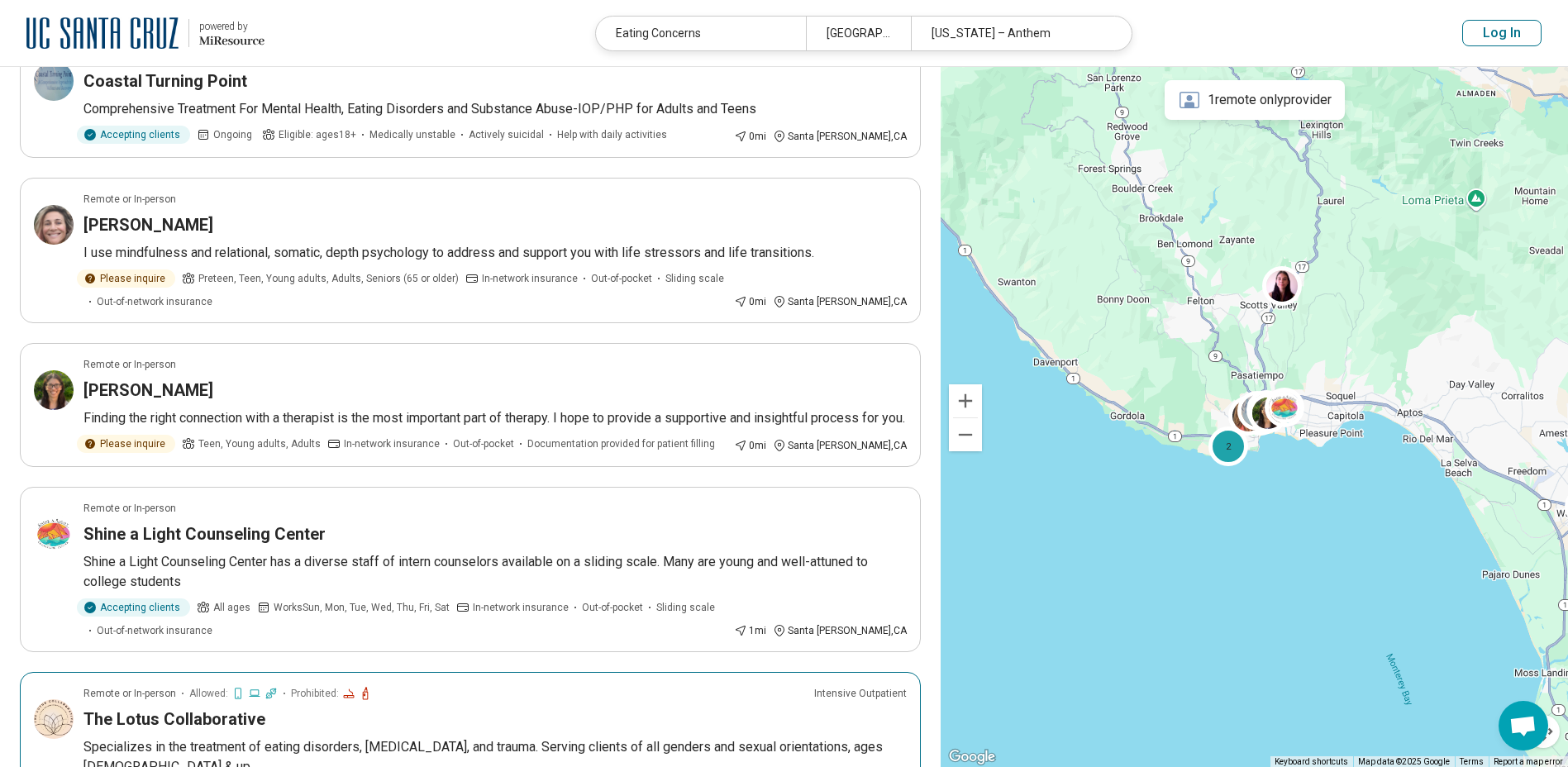
scroll to position [1157, 0]
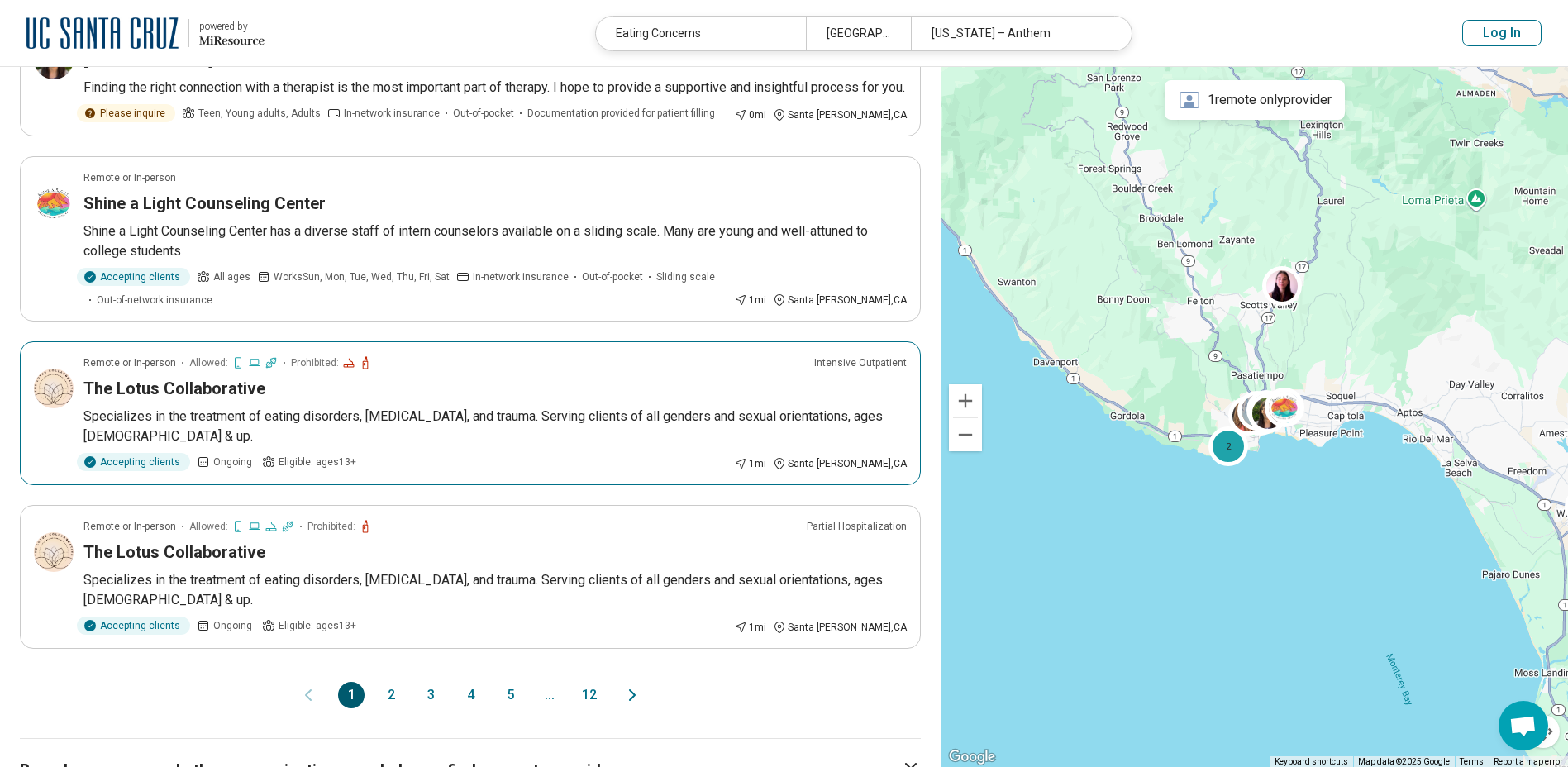
click at [734, 406] on p "Specializes ​in the treatment of eating disorders, [MEDICAL_DATA], and trauma. …" at bounding box center [496, 426] width 823 height 40
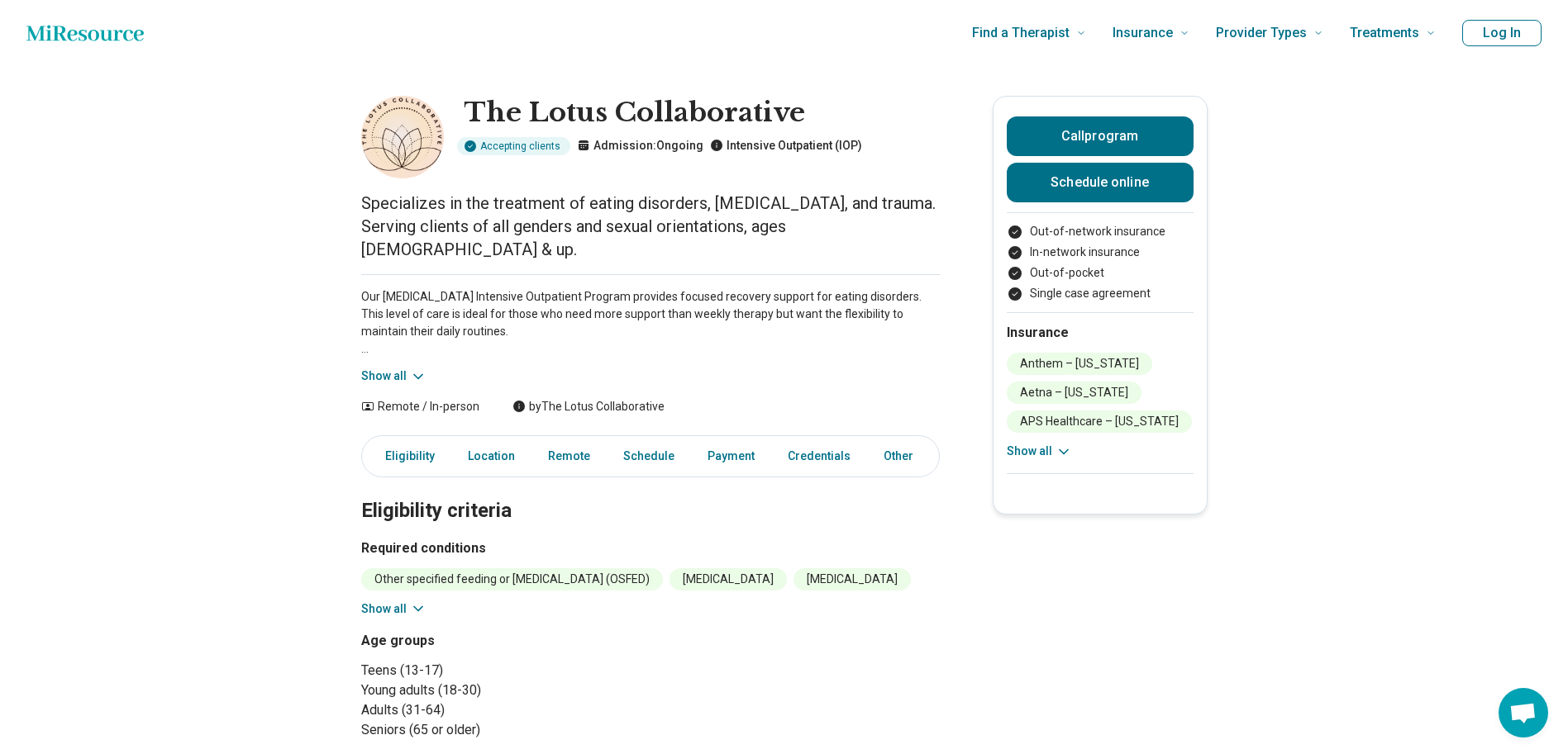
drag, startPoint x: 1052, startPoint y: 396, endPoint x: 1043, endPoint y: 478, distance: 82.5
drag, startPoint x: 1043, startPoint y: 478, endPoint x: 948, endPoint y: 495, distance: 96.5
click at [1053, 451] on button "Show all" at bounding box center [1039, 451] width 65 height 17
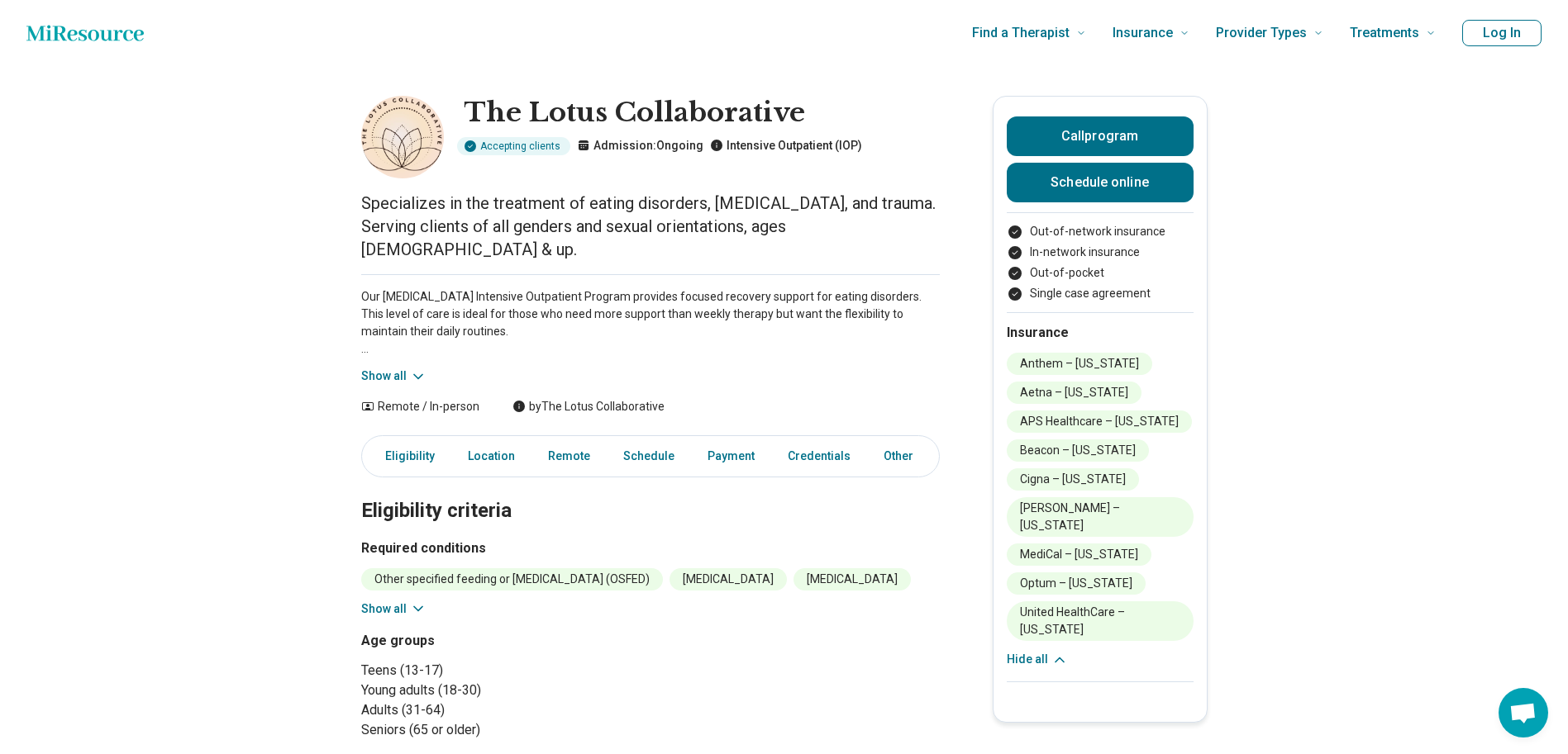
click at [828, 357] on div "Our Eating Disorder Intensive Outpatient Program provides focused recovery supp…" at bounding box center [650, 329] width 579 height 111
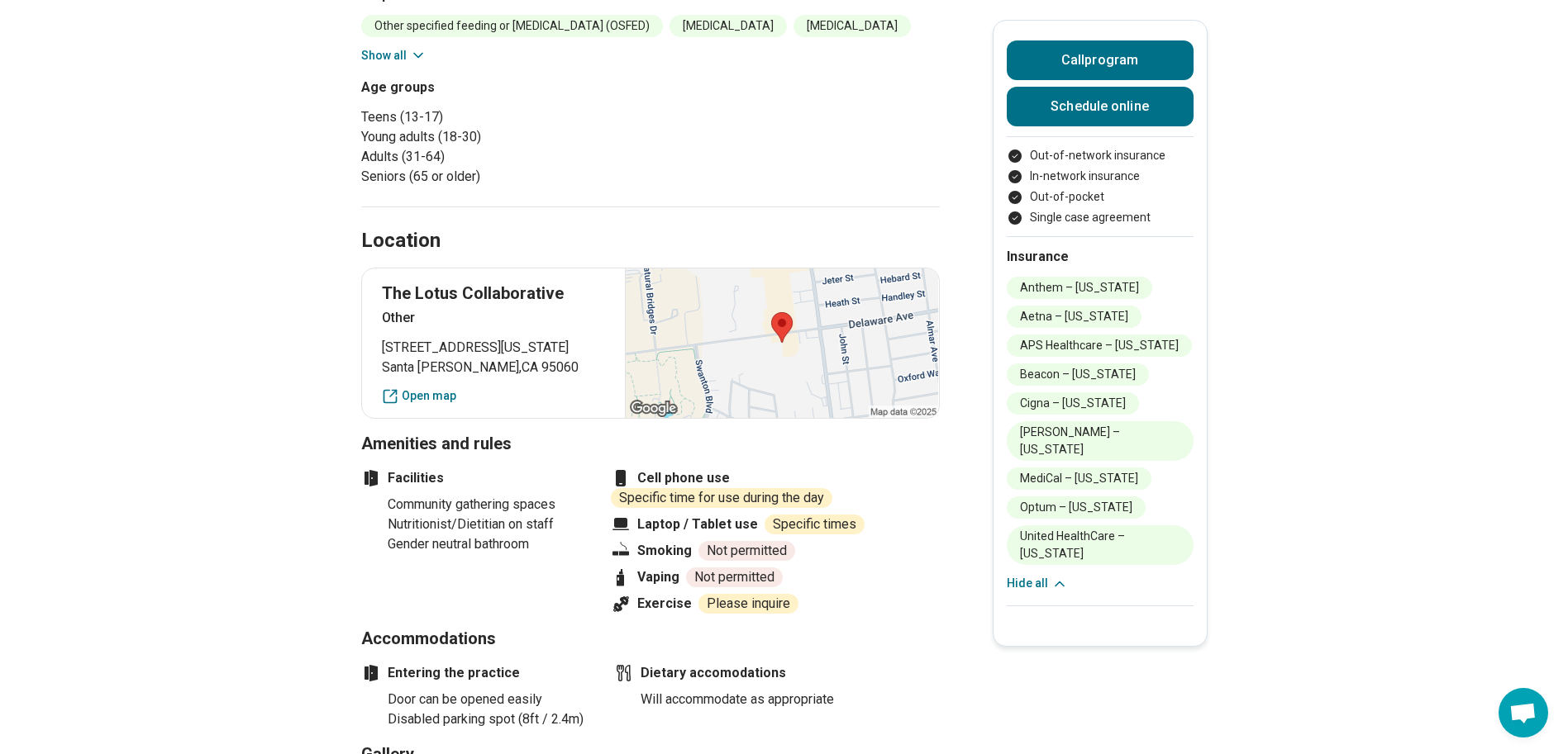
scroll to position [495, 0]
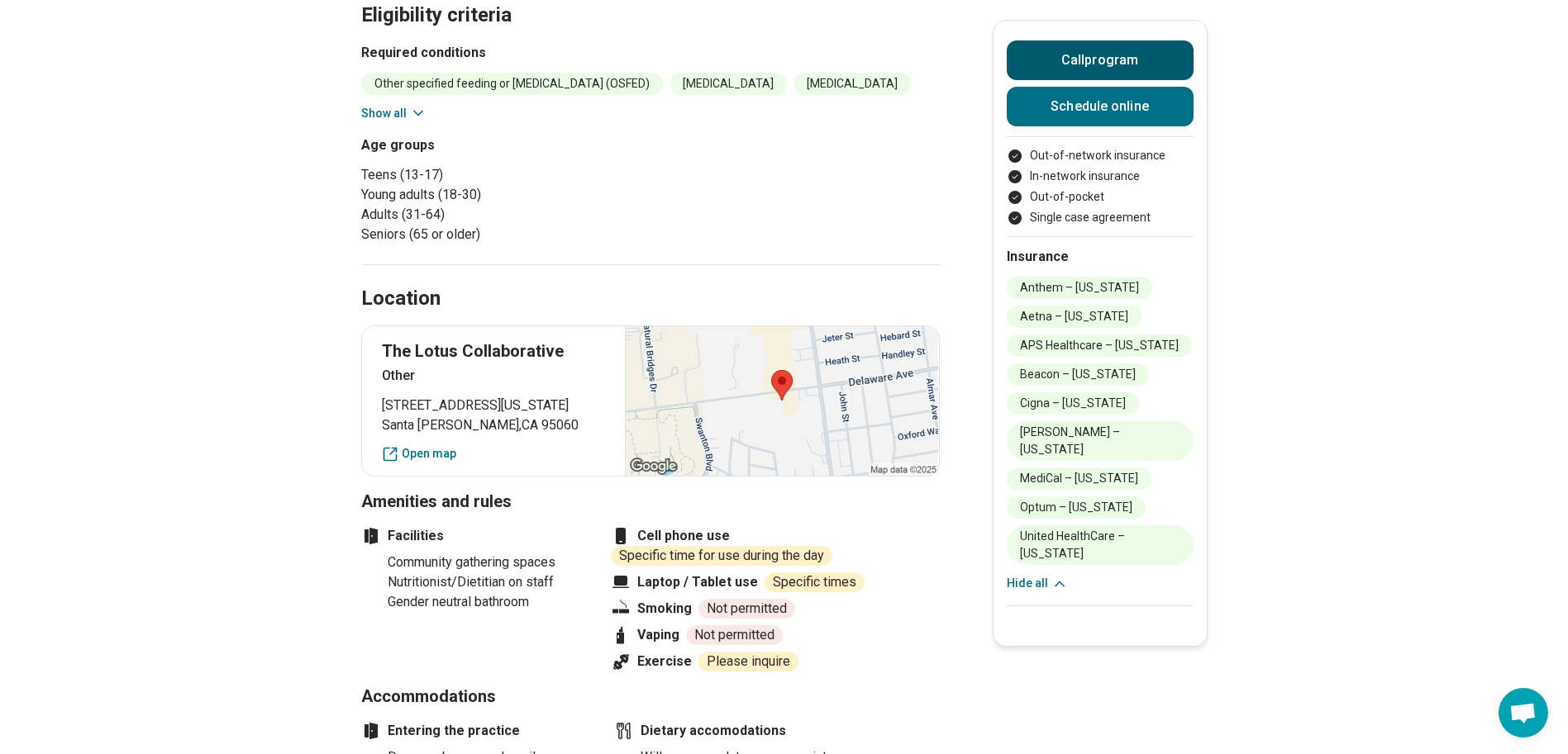
click at [1065, 72] on button "Call program" at bounding box center [1100, 61] width 187 height 40
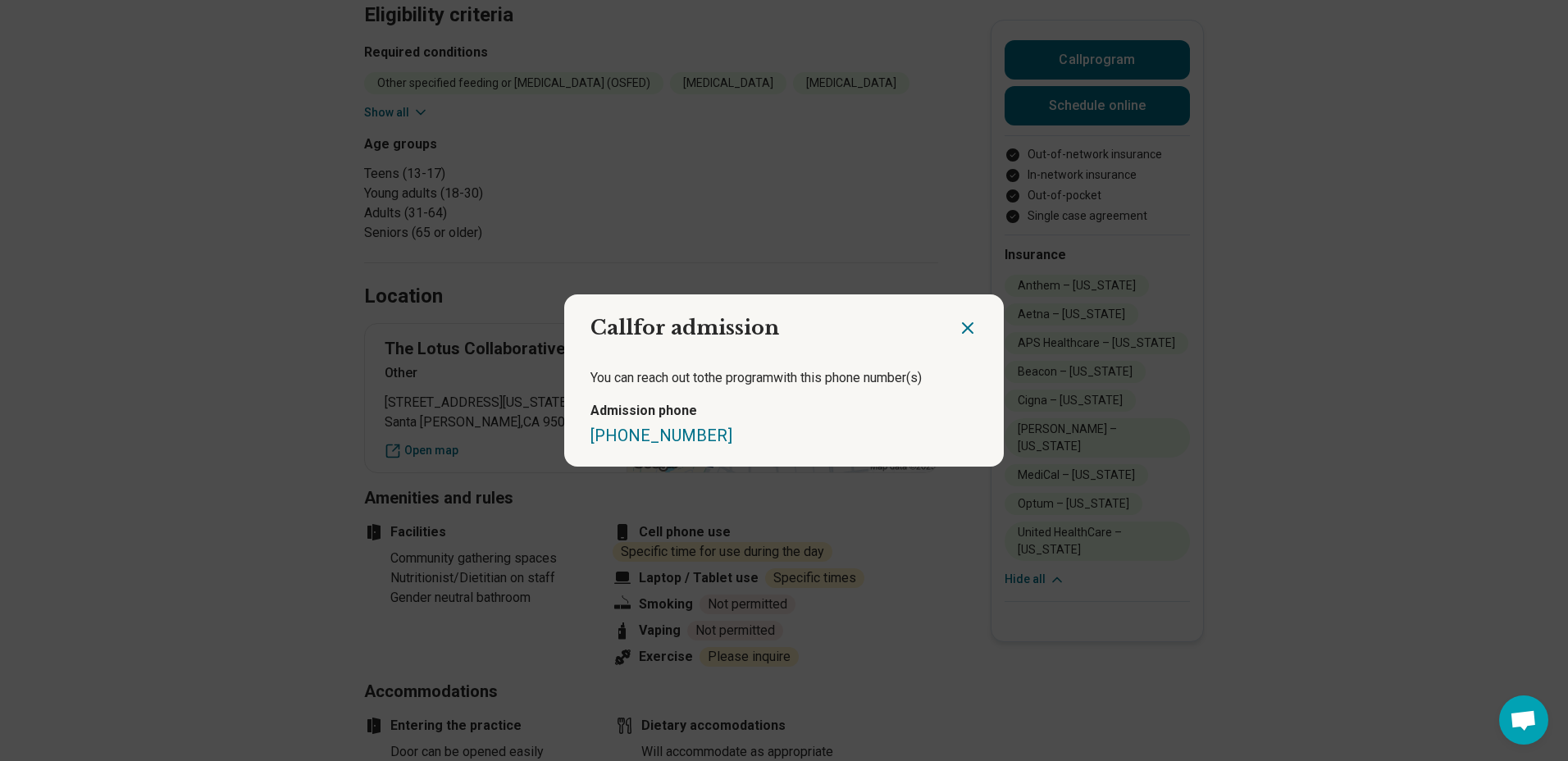
click at [958, 332] on icon "Close dialog" at bounding box center [967, 328] width 20 height 20
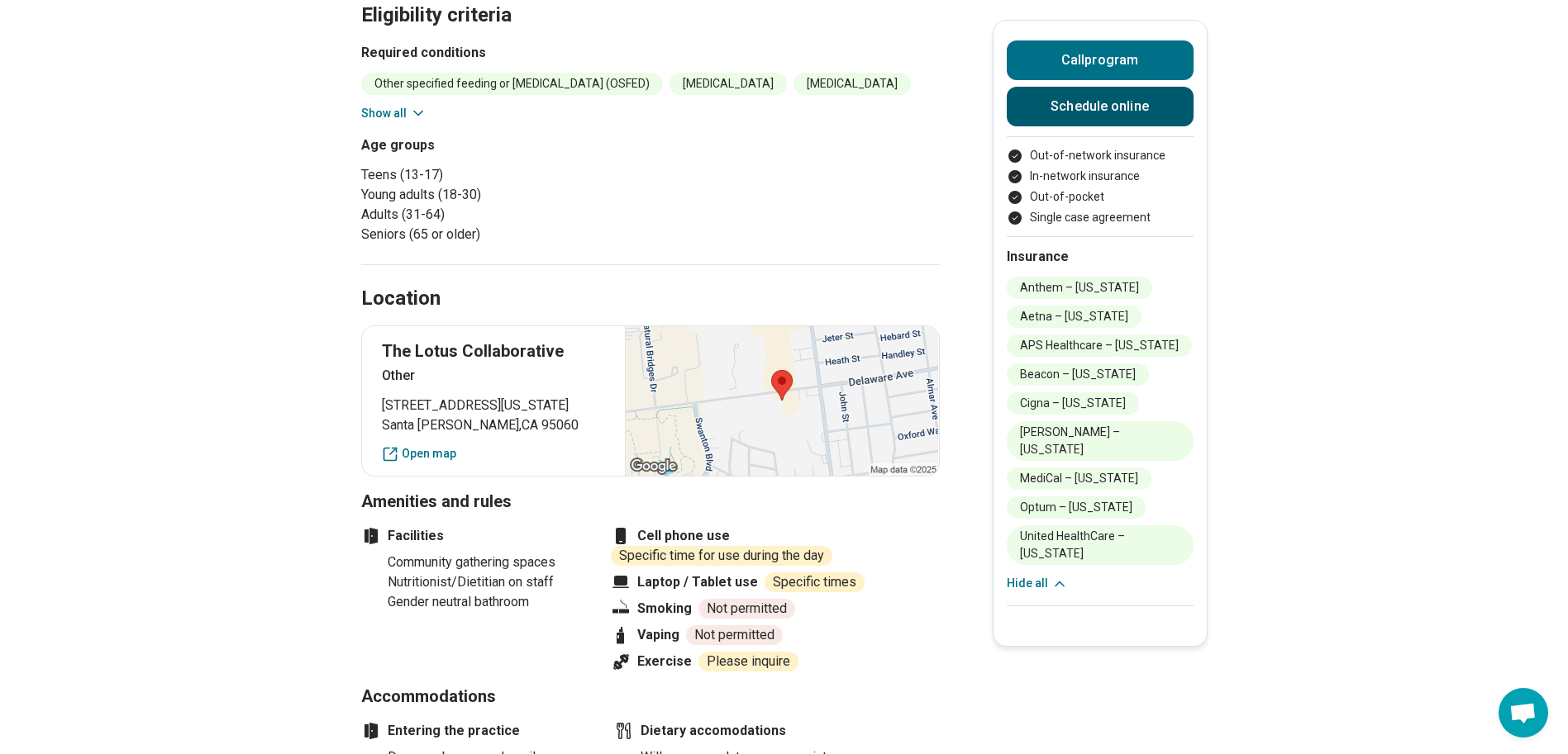
click at [1123, 109] on link "Schedule online" at bounding box center [1100, 106] width 187 height 40
